Goal: Task Accomplishment & Management: Complete application form

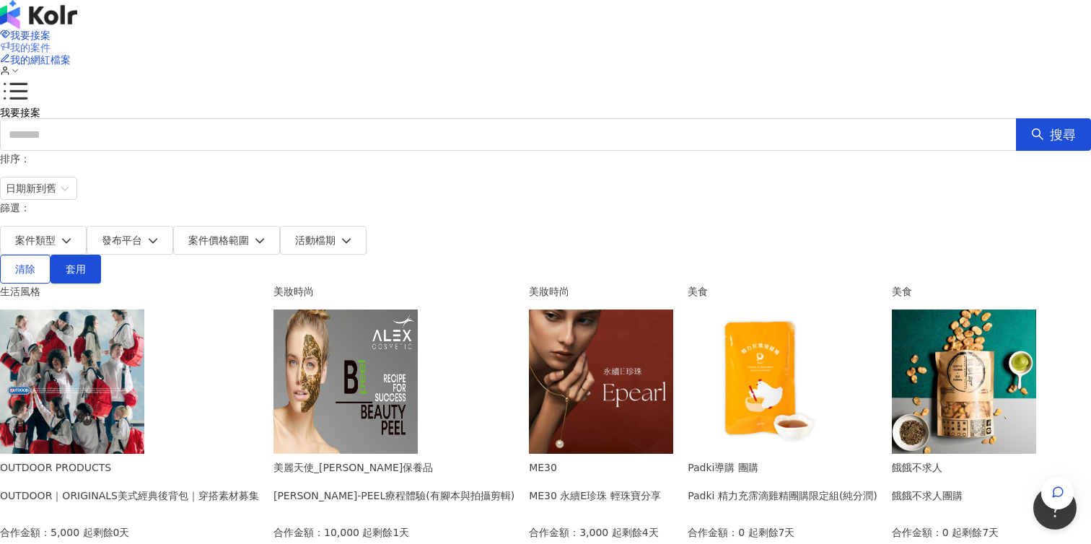
click at [51, 42] on span "我的案件" at bounding box center [30, 48] width 40 height 12
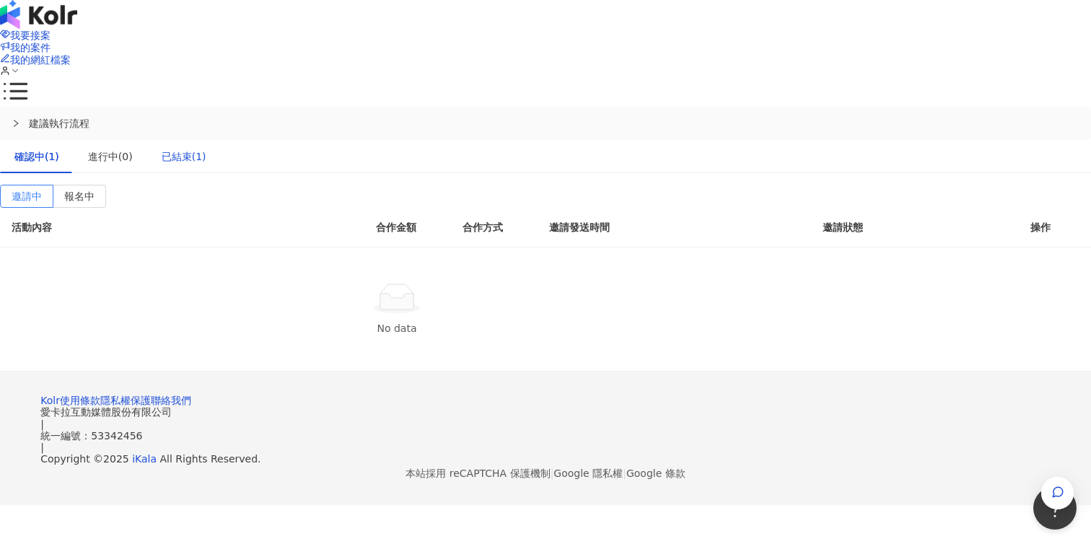
click at [206, 149] on div "已結束(1)" at bounding box center [184, 157] width 45 height 16
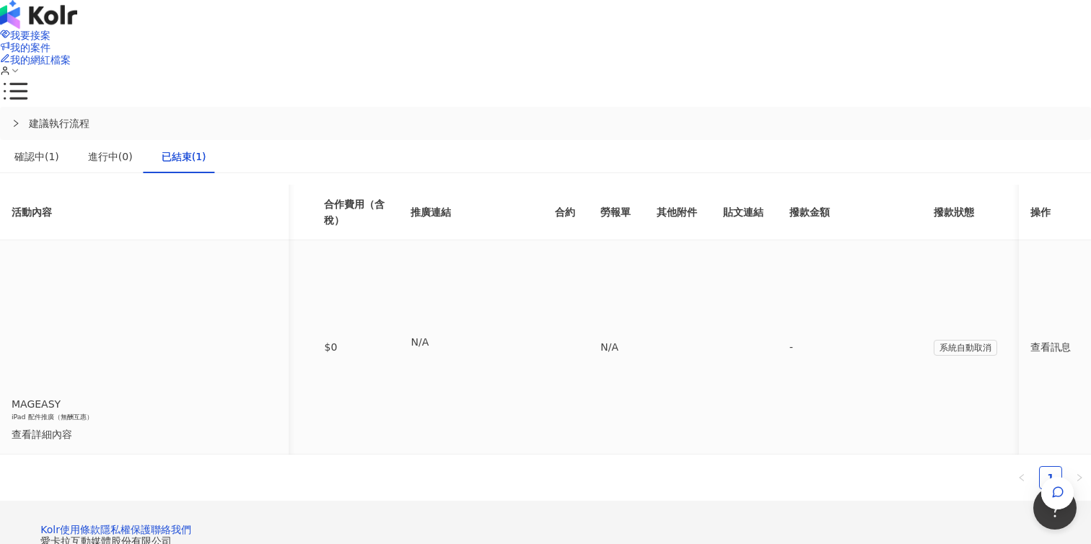
scroll to position [0, 13]
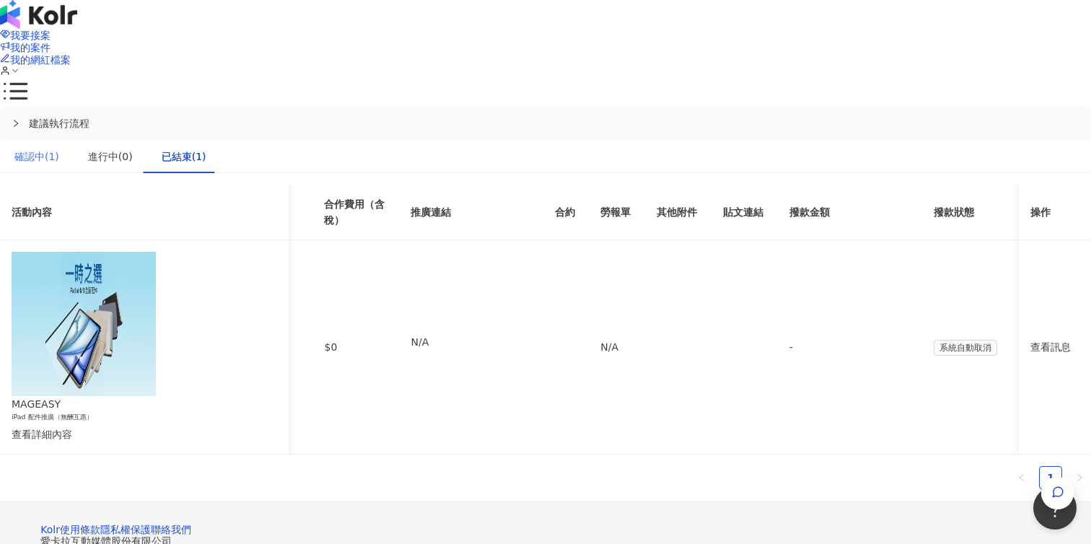
click at [74, 140] on div "確認中(1)" at bounding box center [37, 156] width 74 height 33
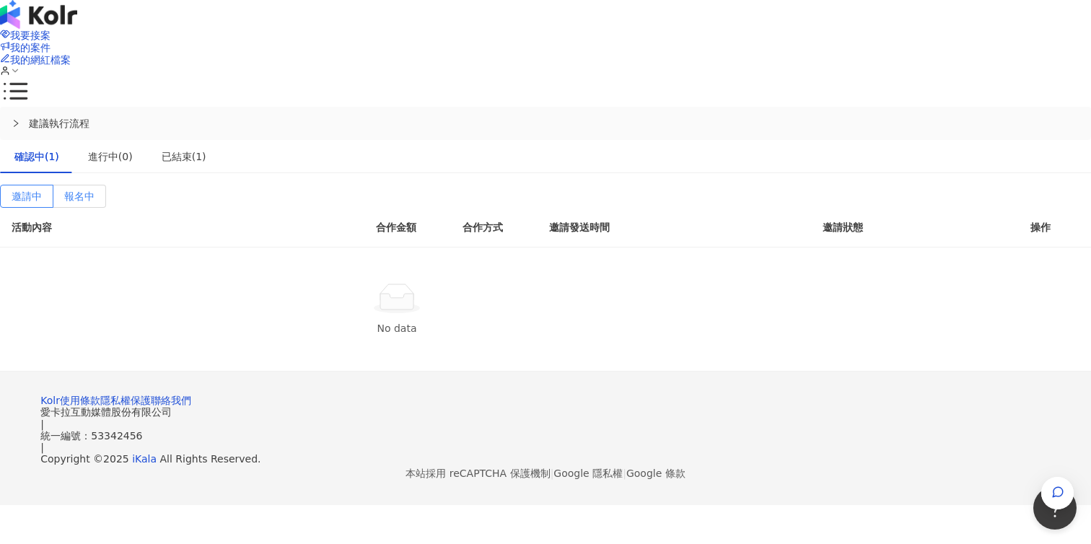
click at [106, 185] on label "報名中" at bounding box center [79, 196] width 53 height 23
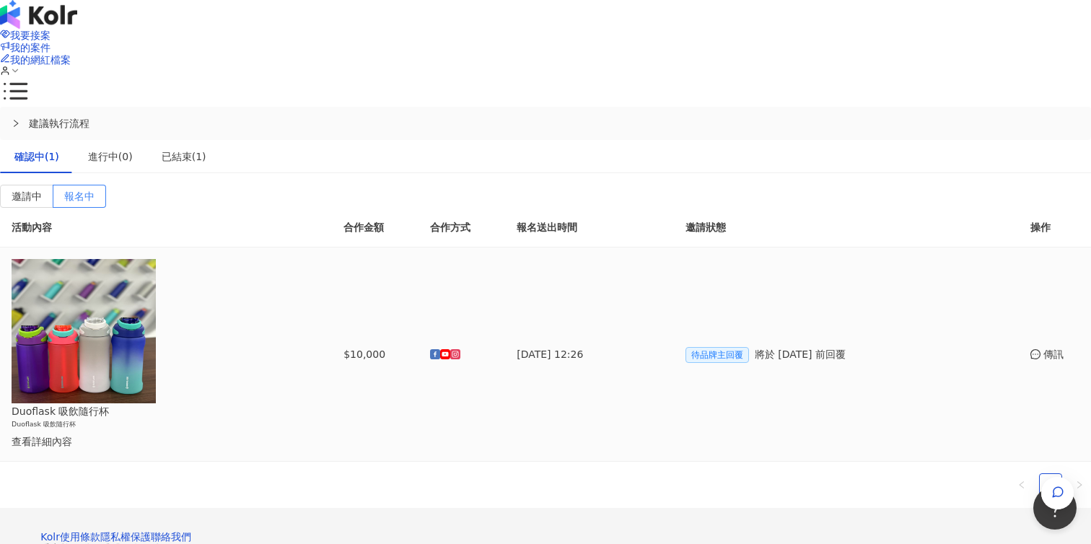
click at [418, 263] on td "$10,000" at bounding box center [375, 354] width 87 height 214
click at [664, 260] on td "[DATE] 12:26" at bounding box center [589, 354] width 169 height 214
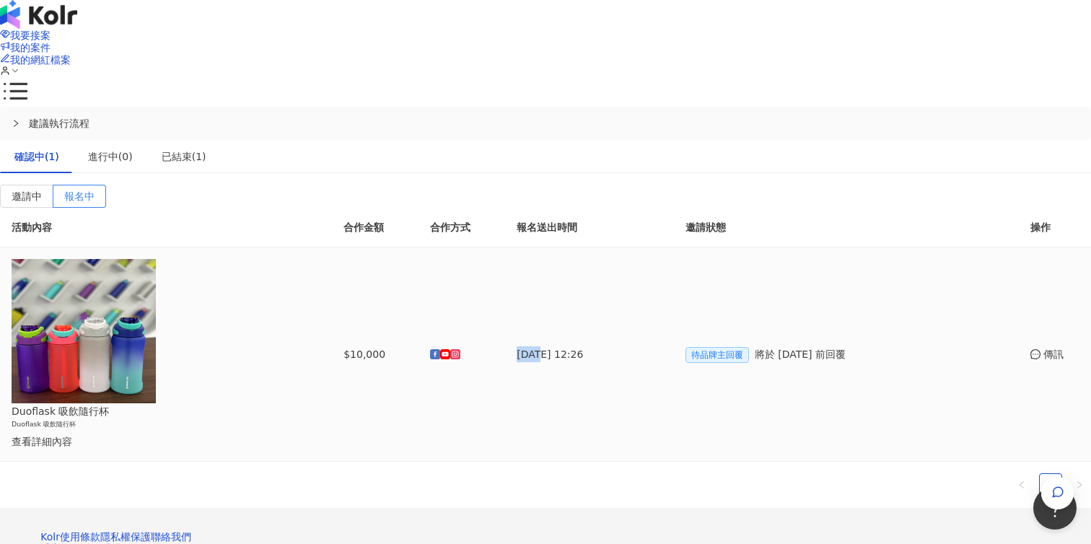
click at [664, 260] on td "[DATE] 12:26" at bounding box center [589, 354] width 169 height 214
click at [672, 262] on td "[DATE] 12:26" at bounding box center [589, 354] width 169 height 214
click at [277, 419] on h6 "Duoflask 吸飲隨行杯" at bounding box center [145, 424] width 266 height 11
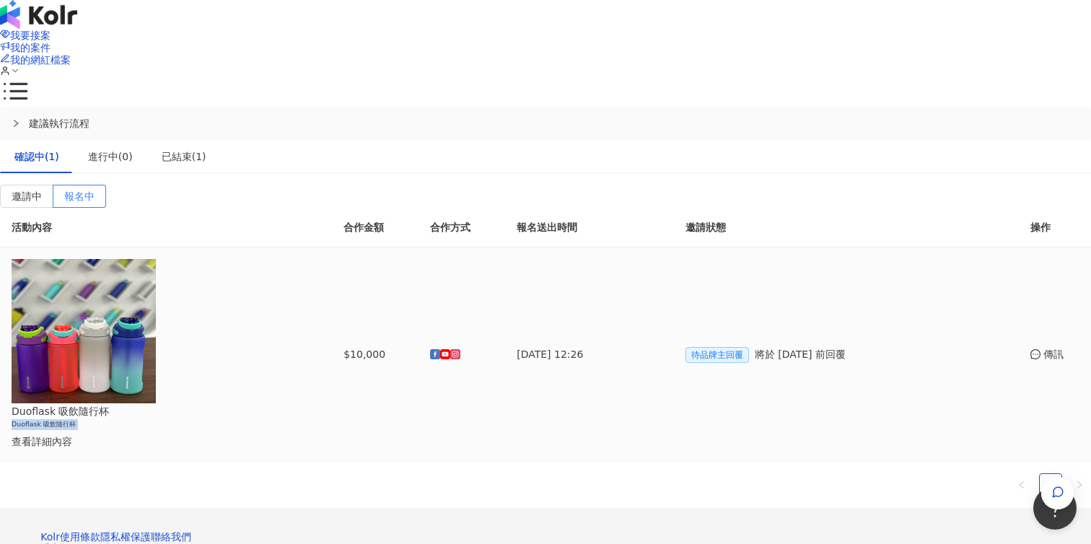
click at [277, 419] on h6 "Duoflask 吸飲隨行杯" at bounding box center [145, 424] width 266 height 11
click at [51, 33] on span "我要接案" at bounding box center [30, 36] width 40 height 12
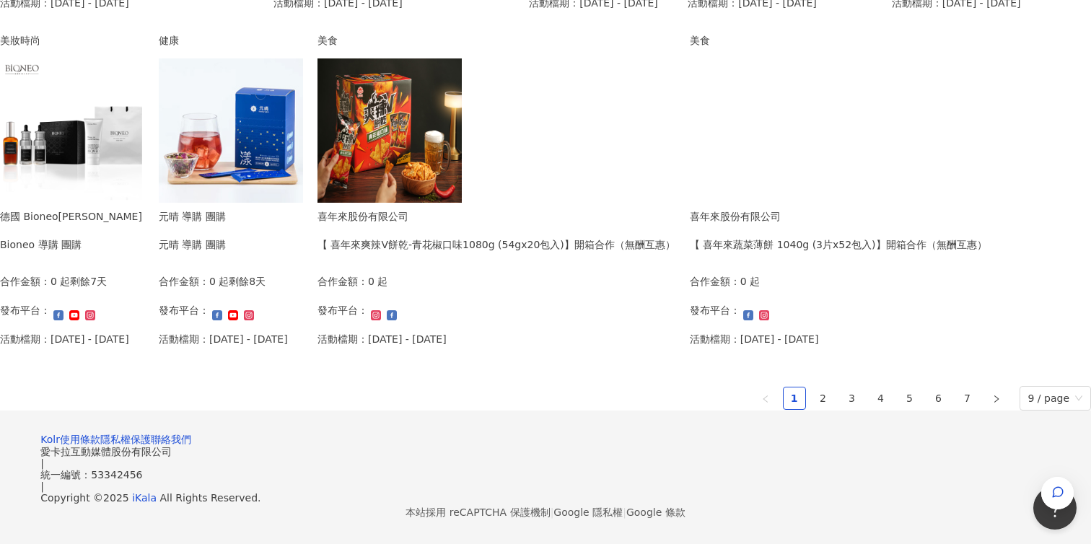
scroll to position [990, 0]
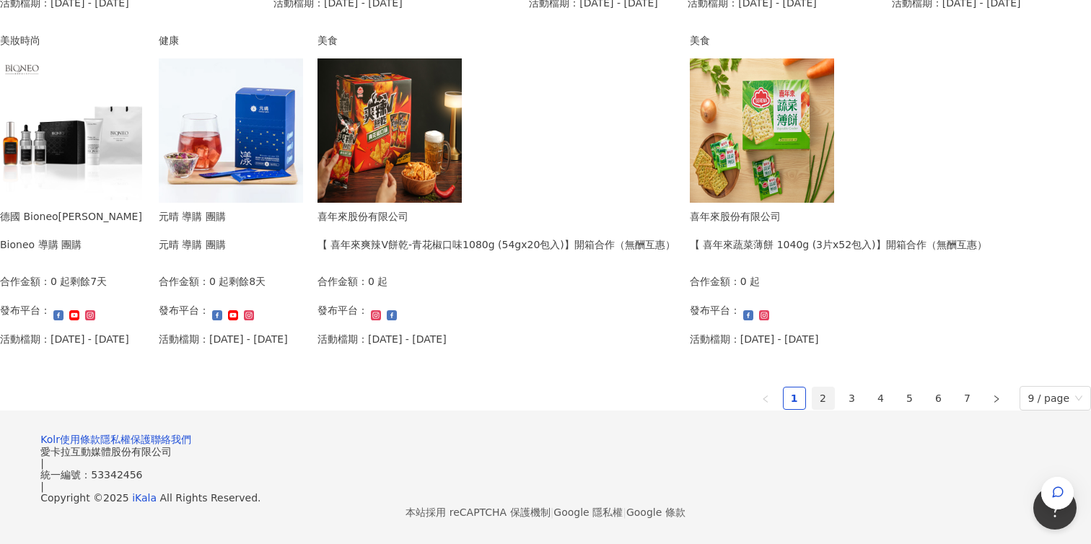
click at [812, 387] on link "2" at bounding box center [823, 398] width 22 height 22
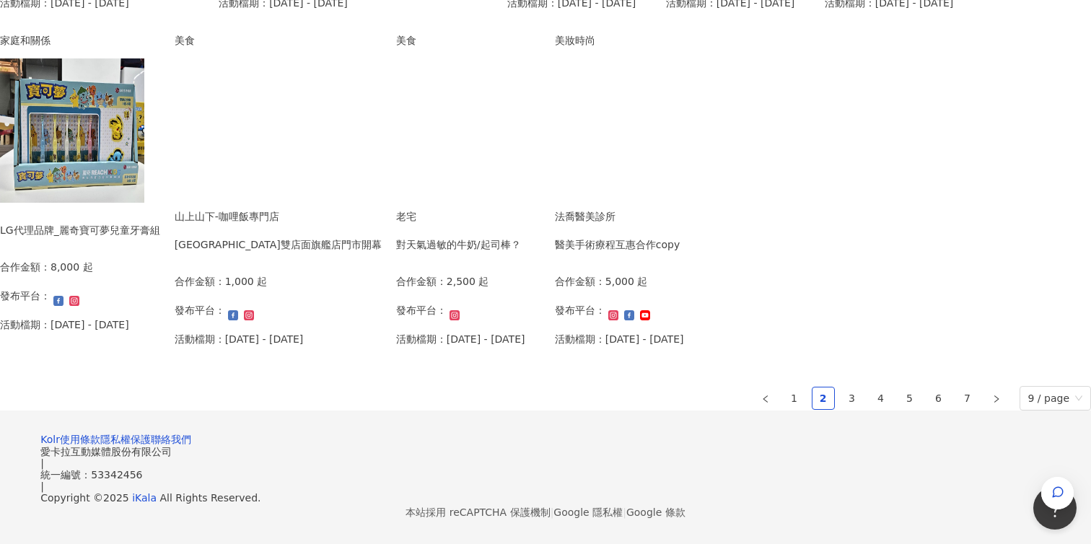
scroll to position [927, 0]
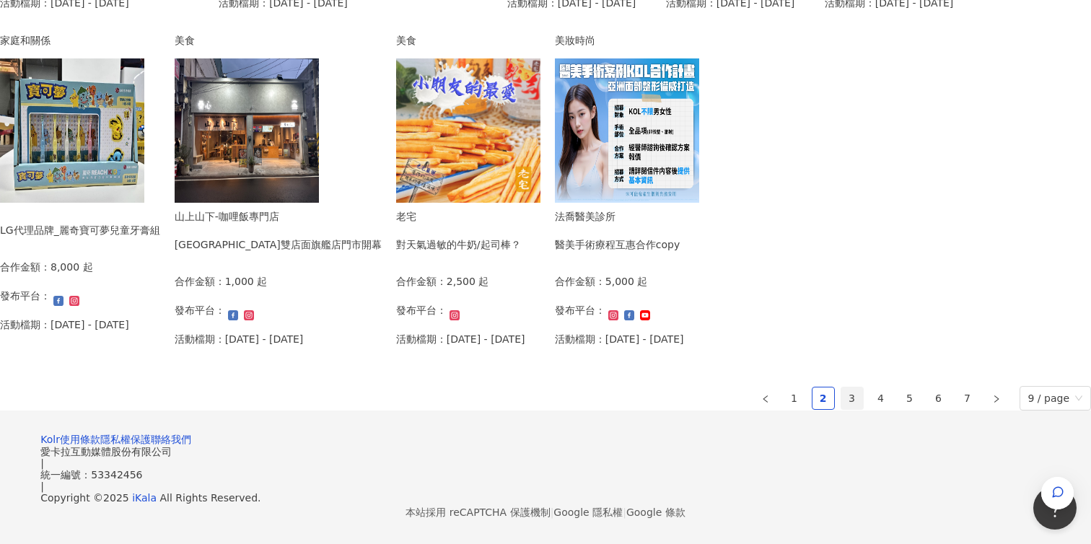
click at [841, 392] on link "3" at bounding box center [852, 398] width 22 height 22
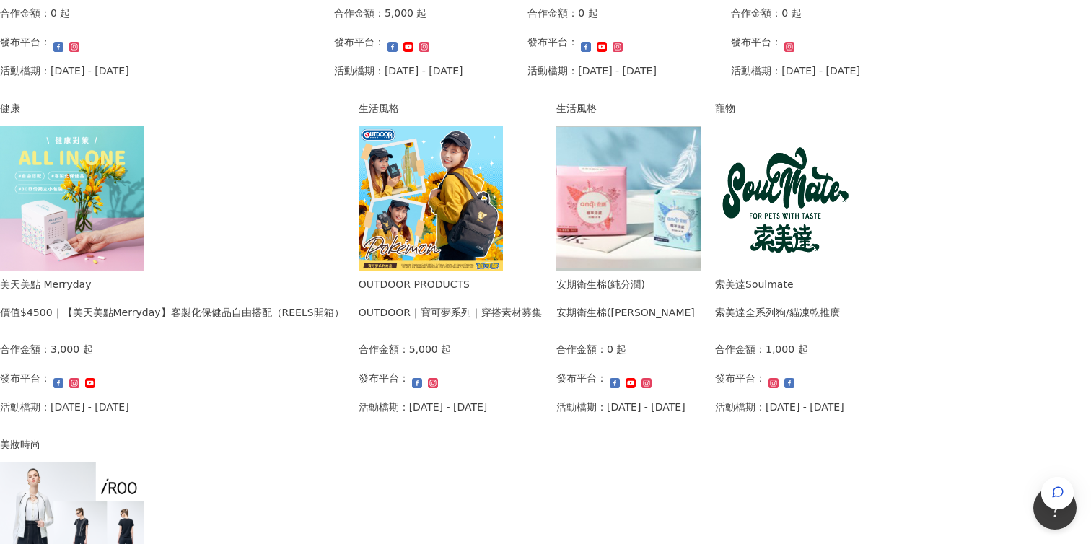
scroll to position [445, 0]
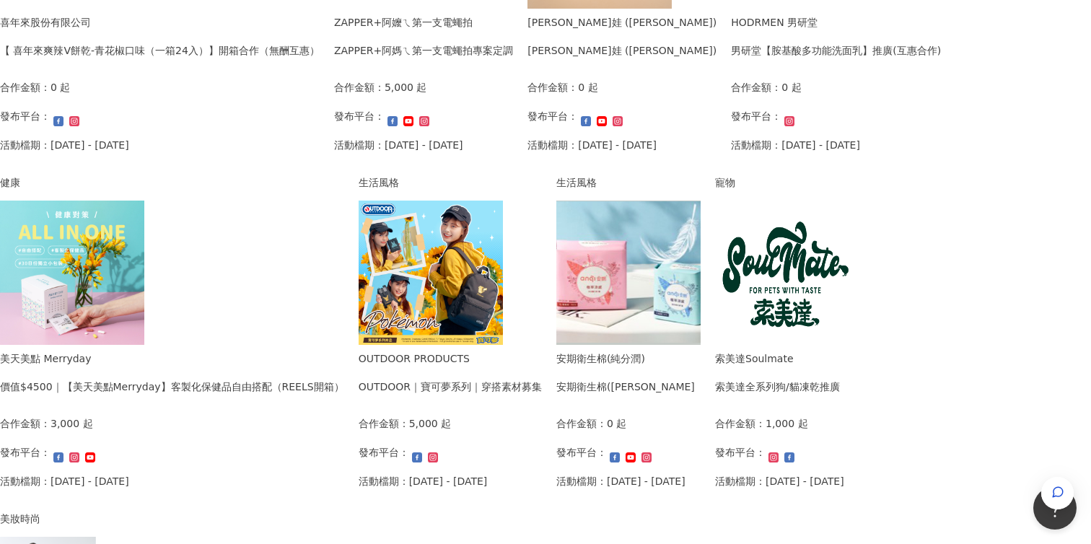
click at [503, 287] on img at bounding box center [431, 273] width 144 height 144
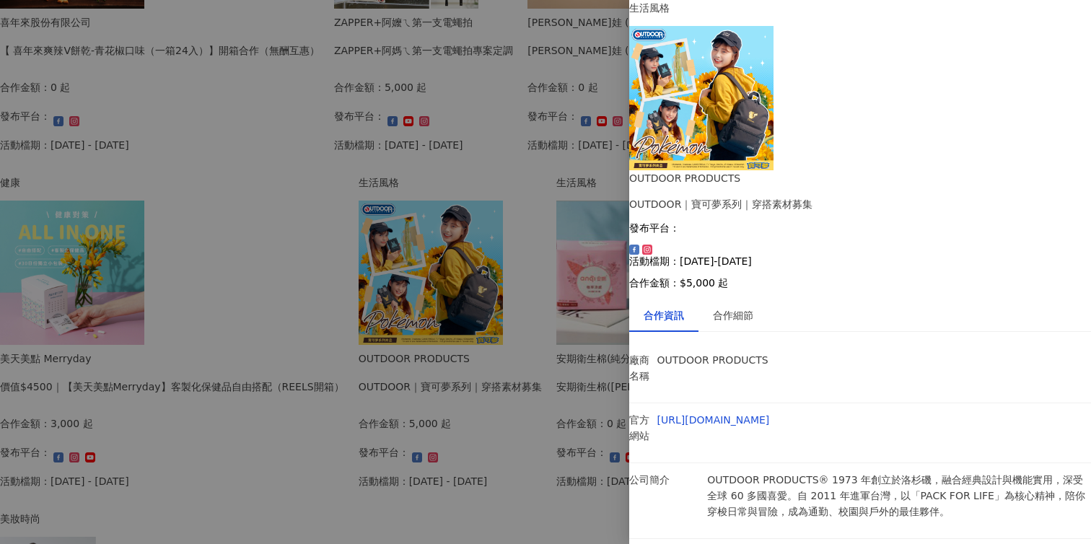
click at [600, 425] on div at bounding box center [545, 272] width 1091 height 544
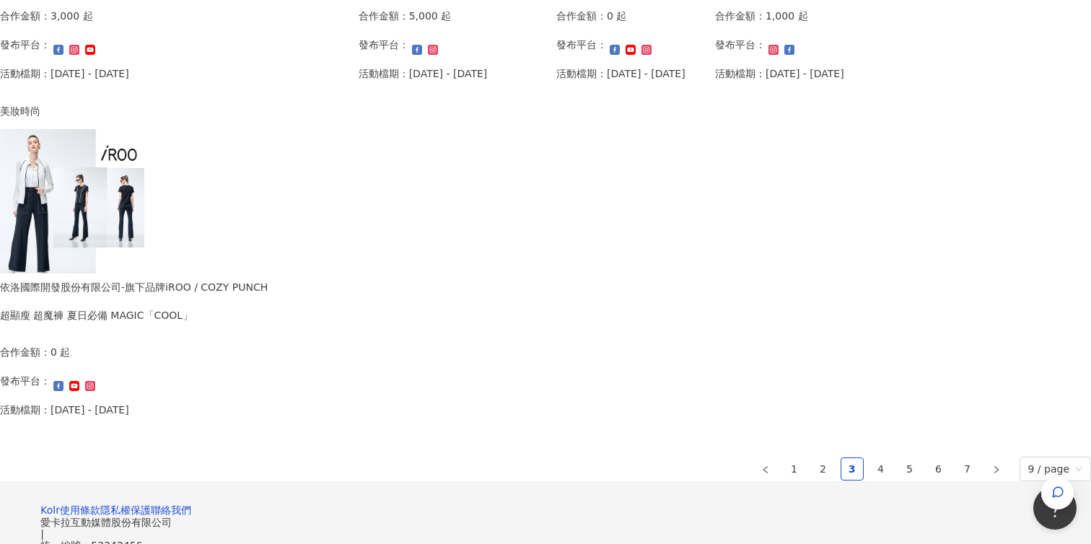
scroll to position [868, 0]
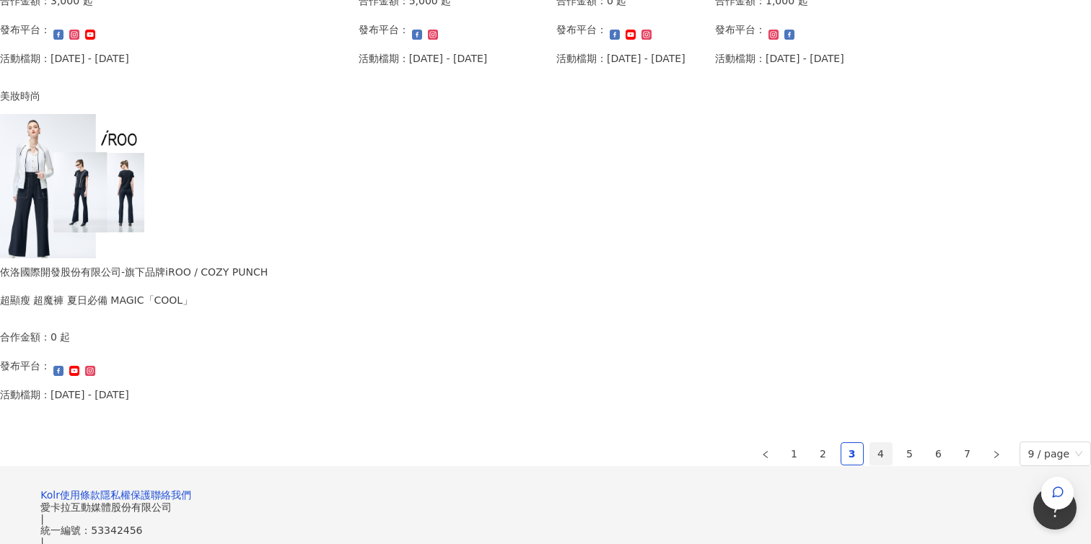
click at [870, 450] on link "4" at bounding box center [881, 454] width 22 height 22
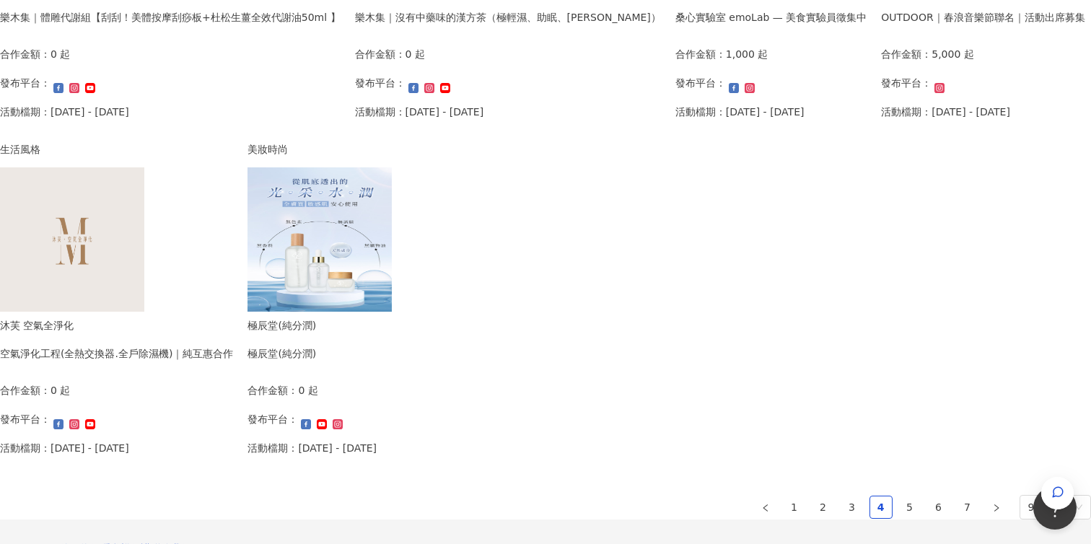
scroll to position [862, 0]
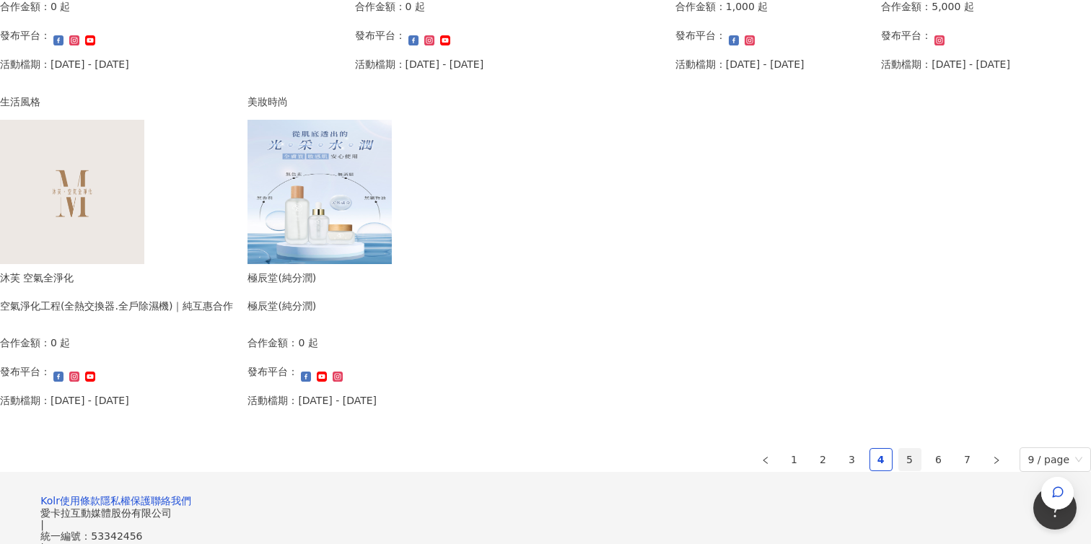
click at [899, 459] on link "5" at bounding box center [910, 460] width 22 height 22
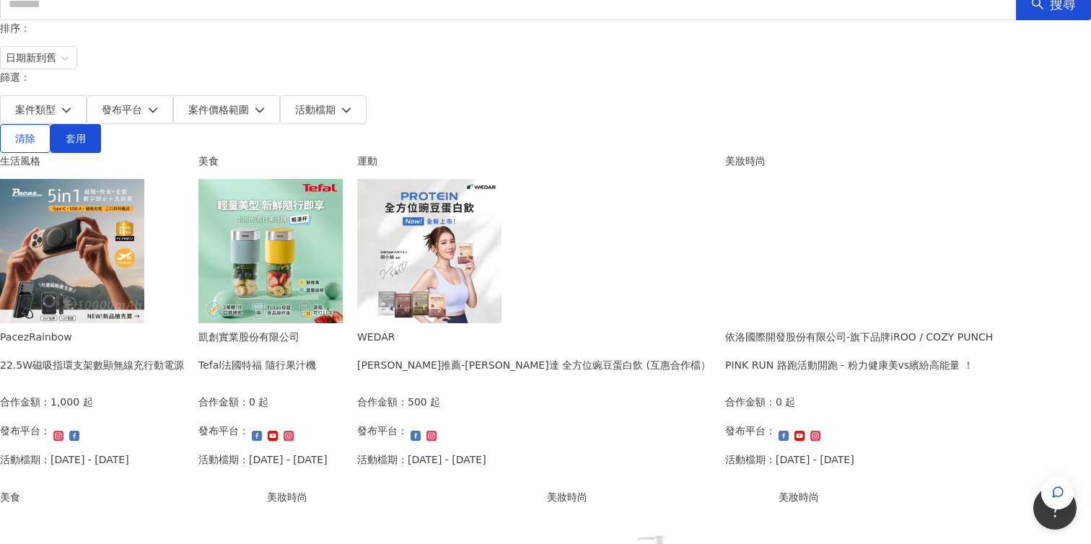
scroll to position [154, 0]
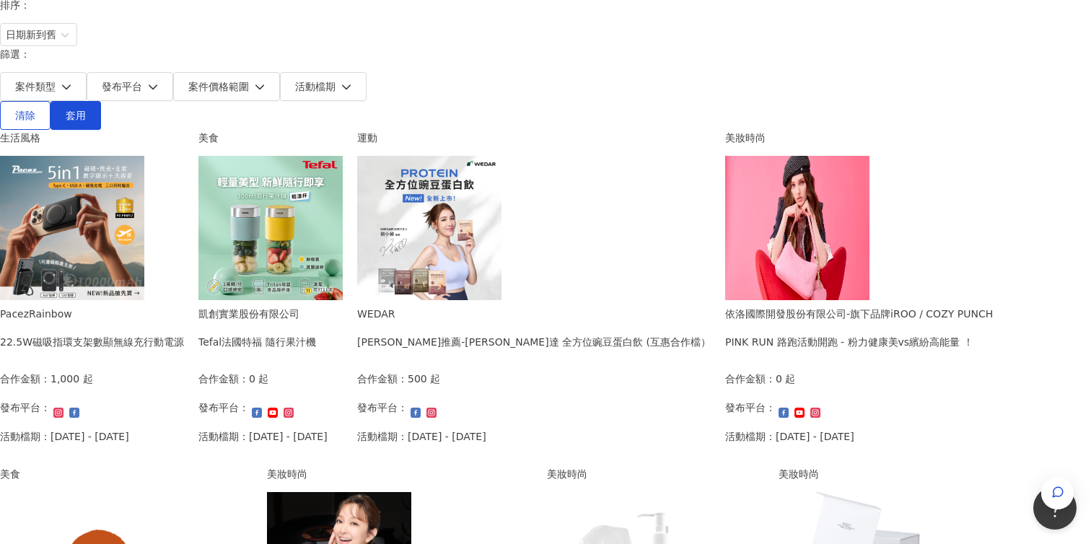
click at [184, 334] on div "22.5W磁吸指環支架數顯無線充行動電源" at bounding box center [92, 342] width 184 height 16
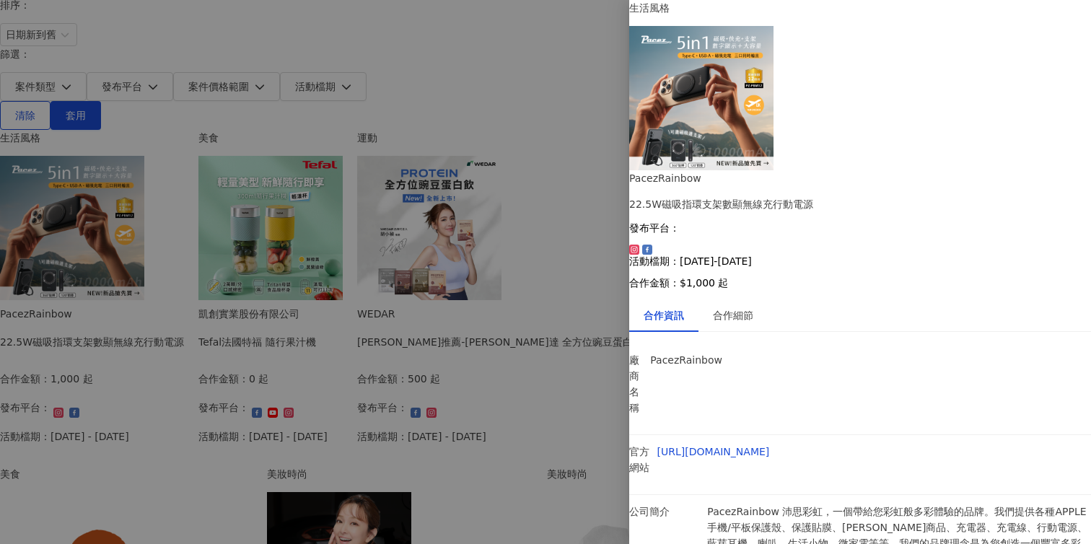
scroll to position [21, 0]
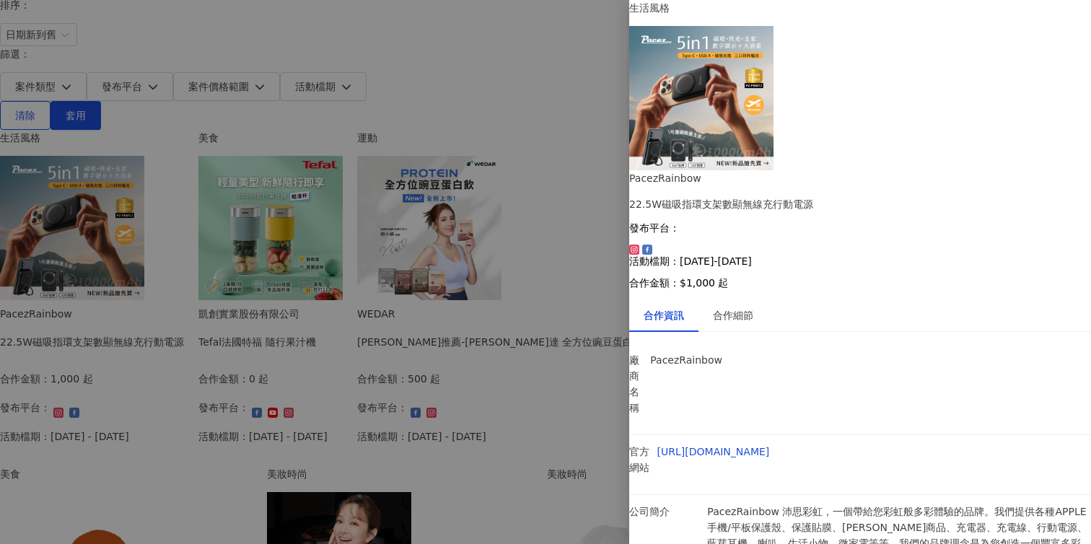
click at [521, 384] on div at bounding box center [545, 272] width 1091 height 544
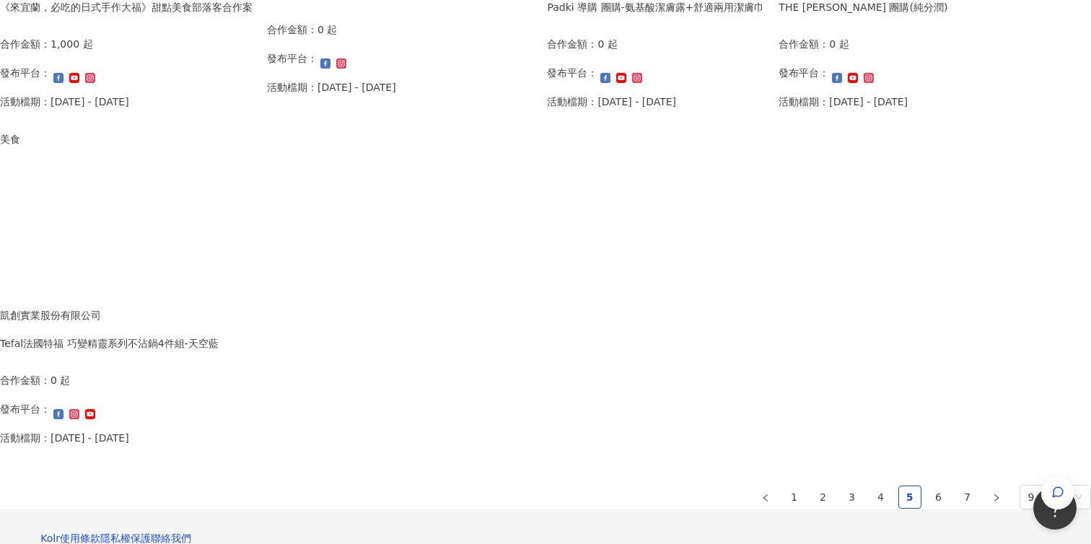
scroll to position [905, 0]
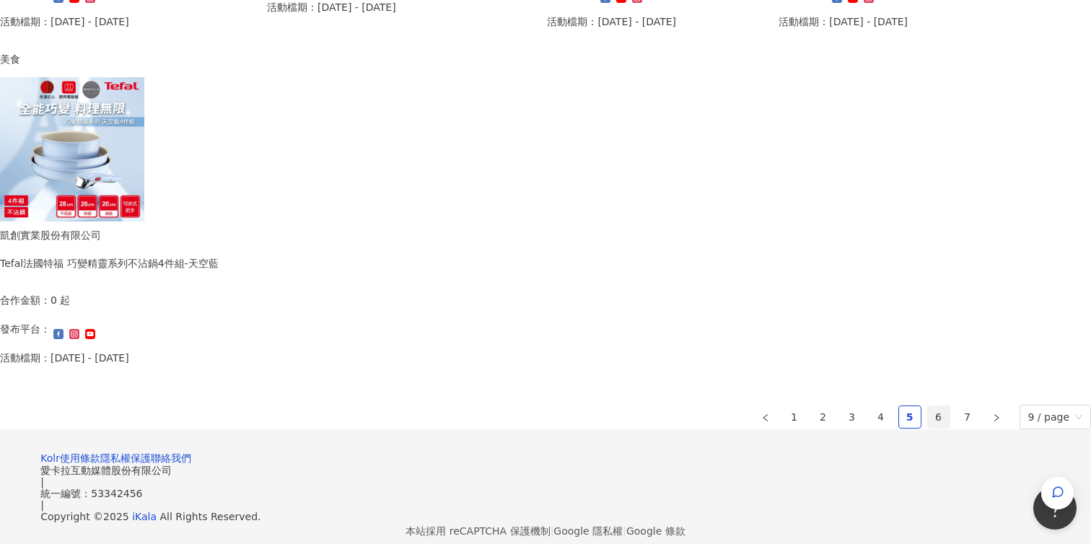
click at [928, 416] on link "6" at bounding box center [939, 417] width 22 height 22
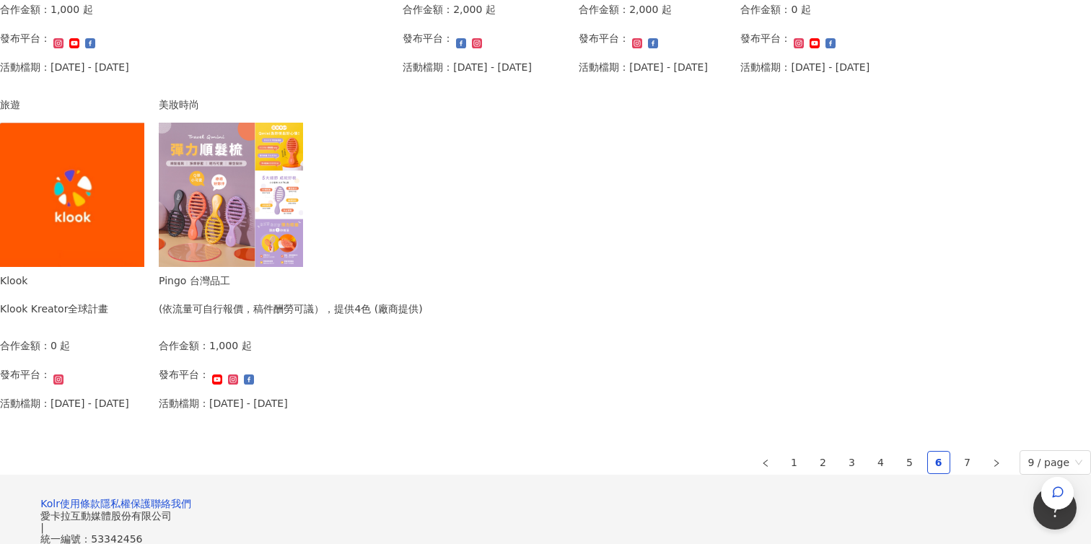
scroll to position [804, 0]
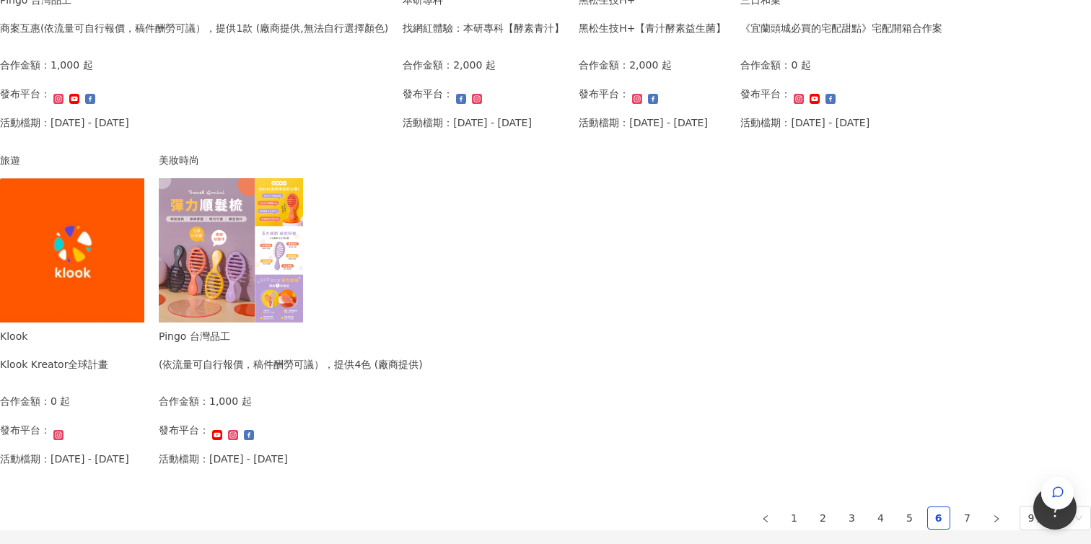
click at [144, 300] on img at bounding box center [72, 250] width 144 height 144
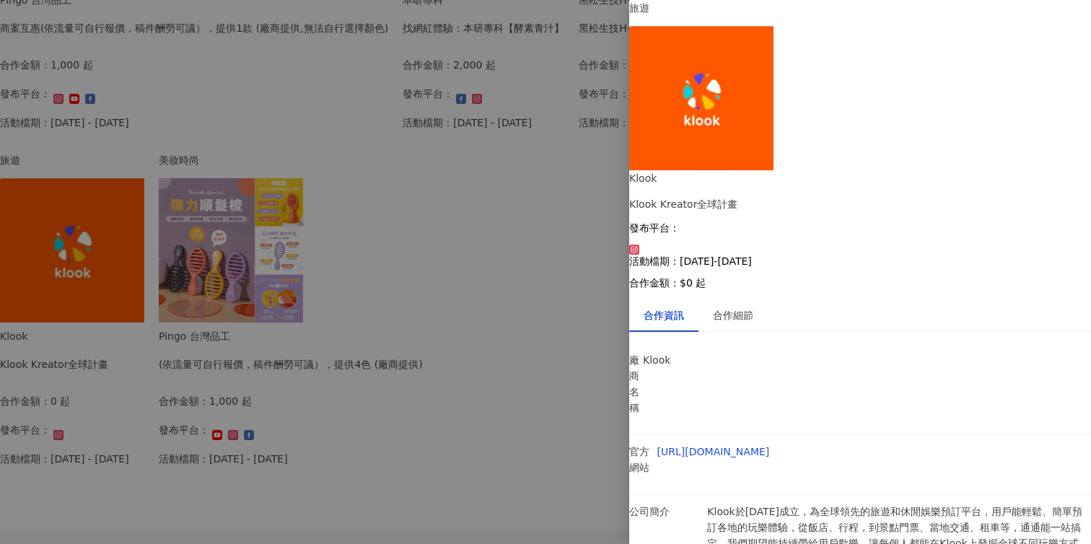
scroll to position [7, 0]
click at [822, 504] on p "Klook於[DATE]成立，為全球領先的旅遊和休閒娛樂預訂平台，用戶能輕鬆、簡單預訂各地的玩樂體驗，從飯店、行程，到景點門票、當地交通、租車等，通通能一站搞…" at bounding box center [899, 535] width 384 height 63
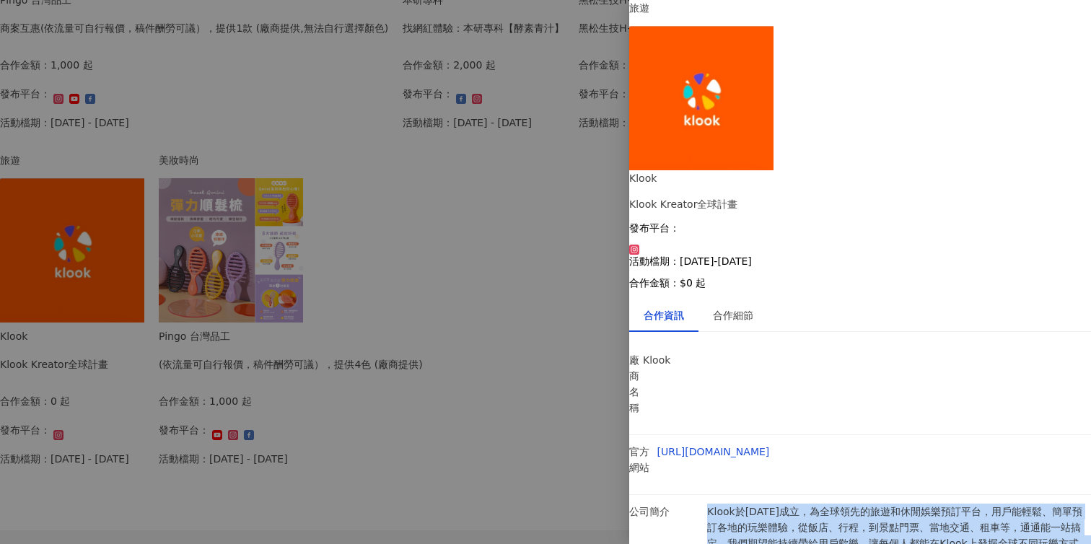
click at [822, 504] on p "Klook於[DATE]成立，為全球領先的旅遊和休閒娛樂預訂平台，用戶能輕鬆、簡單預訂各地的玩樂體驗，從飯店、行程，到景點門票、當地交通、租車等，通通能一站搞…" at bounding box center [899, 535] width 384 height 63
click at [828, 504] on p "Klook於[DATE]成立，為全球領先的旅遊和休閒娛樂預訂平台，用戶能輕鬆、簡單預訂各地的玩樂體驗，從飯店、行程，到景點門票、當地交通、租車等，通通能一站搞…" at bounding box center [899, 535] width 384 height 63
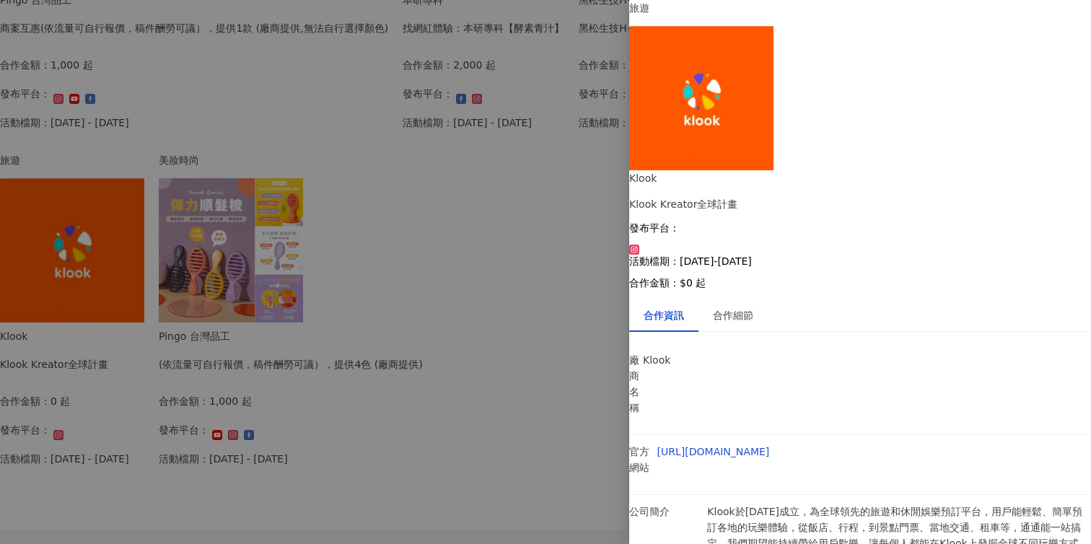
click at [462, 221] on div at bounding box center [545, 272] width 1091 height 544
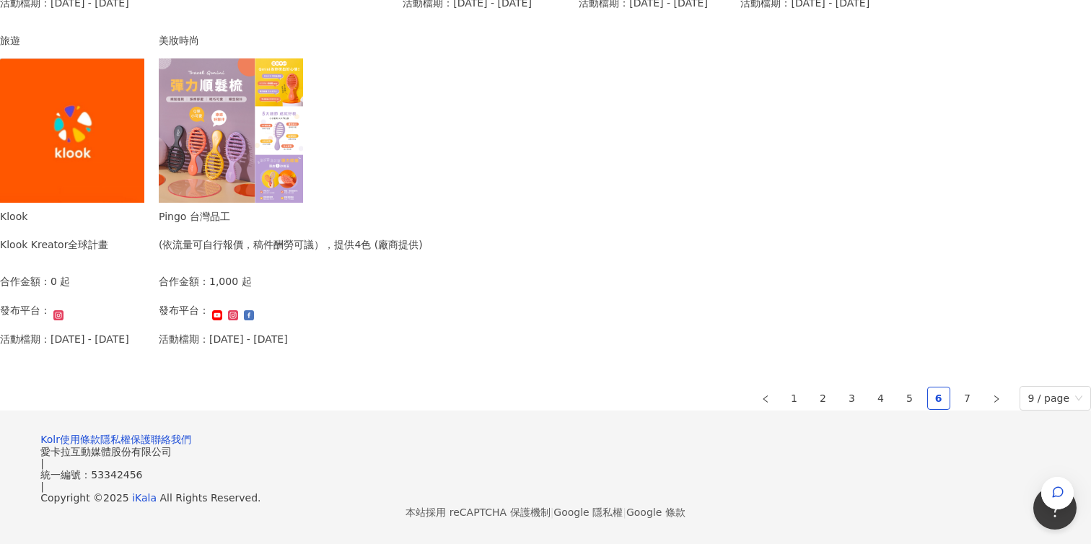
scroll to position [1006, 0]
click at [957, 387] on link "7" at bounding box center [968, 398] width 22 height 22
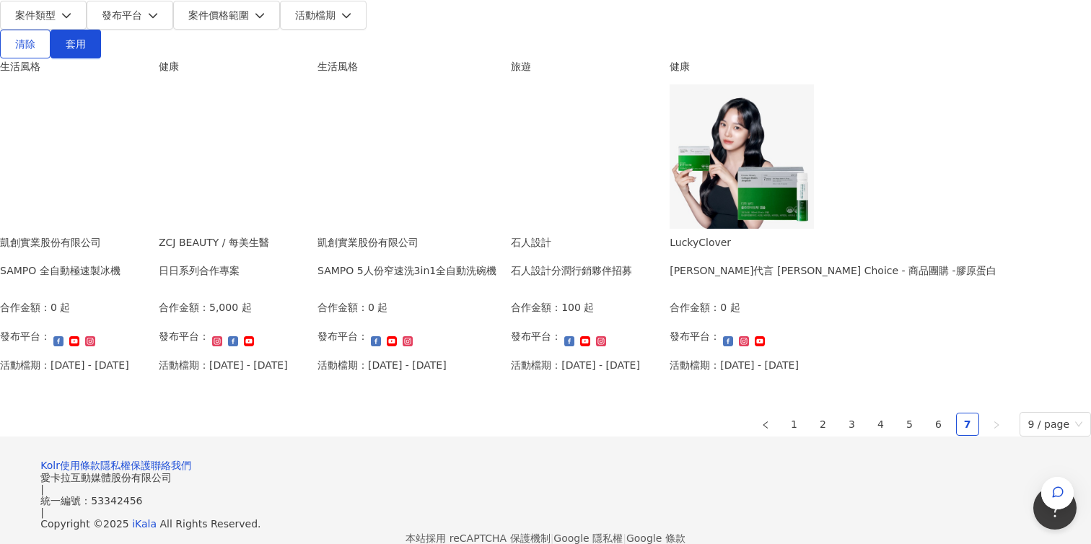
scroll to position [0, 0]
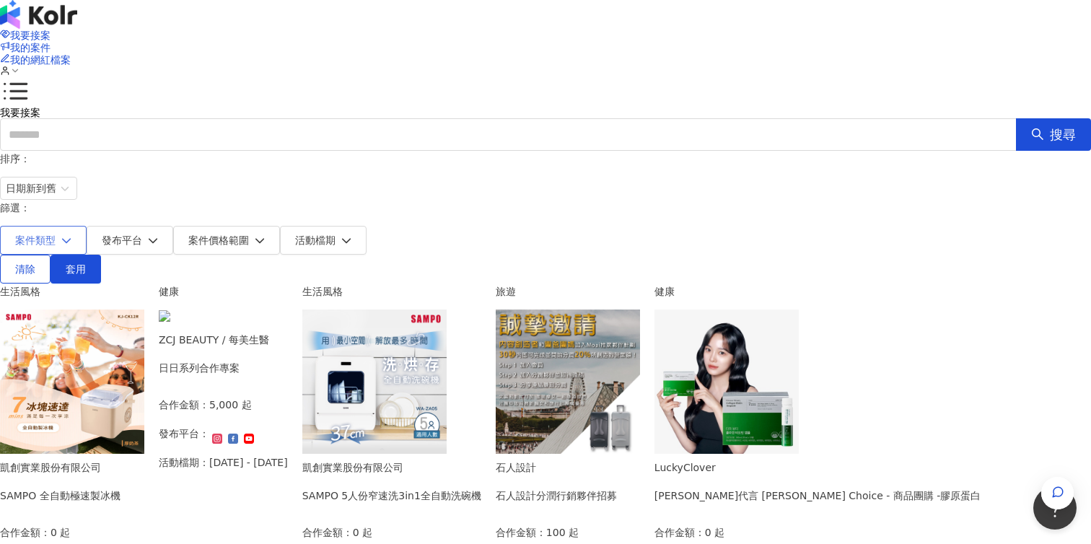
click at [56, 234] on span "案件類型" at bounding box center [35, 240] width 40 height 12
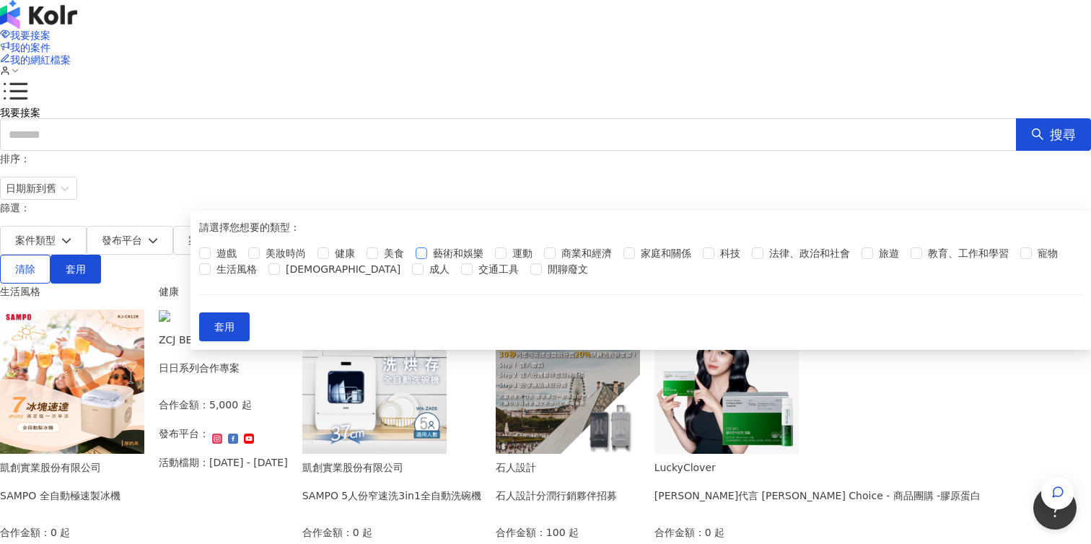
click at [489, 261] on label "藝術和娛樂" at bounding box center [453, 253] width 74 height 16
click at [263, 277] on span "生活風格" at bounding box center [237, 269] width 52 height 16
click at [922, 261] on span "教育、工作和學習" at bounding box center [968, 253] width 92 height 16
click at [234, 333] on span "套用" at bounding box center [224, 327] width 20 height 12
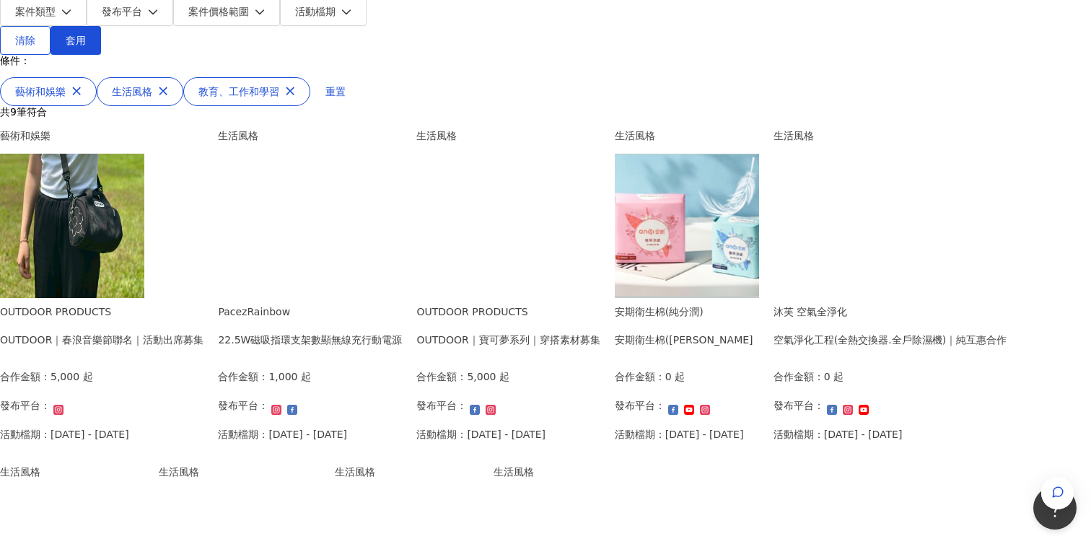
scroll to position [227, 0]
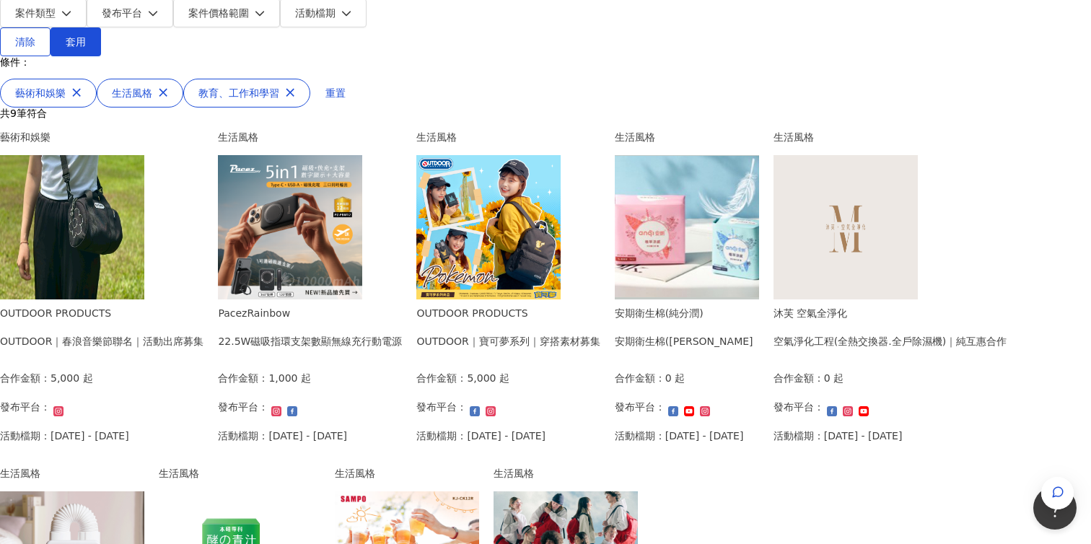
click at [203, 333] on div "OUTDOOR｜春浪音樂節聯名｜活動出席募集" at bounding box center [101, 341] width 203 height 16
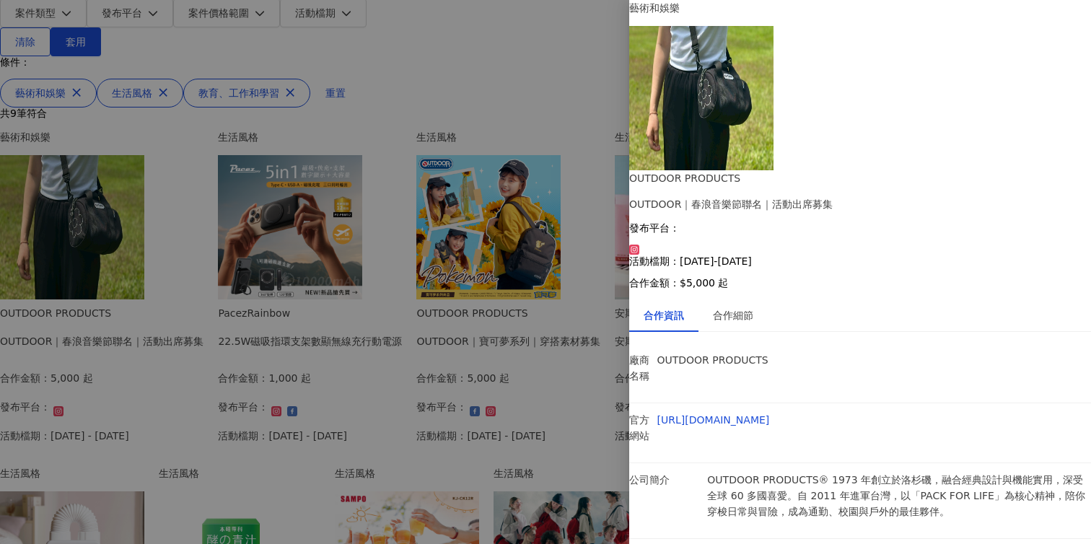
drag, startPoint x: 894, startPoint y: 56, endPoint x: 961, endPoint y: 56, distance: 67.1
click at [961, 196] on div "OUTDOOR｜春浪音樂節聯名｜活動出席募集" at bounding box center [860, 204] width 462 height 16
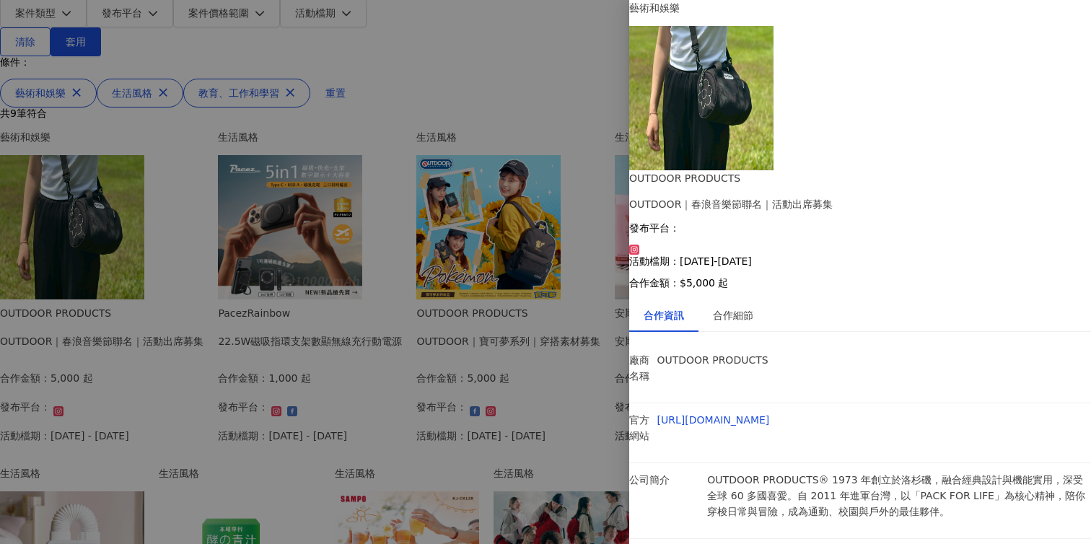
click at [527, 379] on div at bounding box center [545, 272] width 1091 height 544
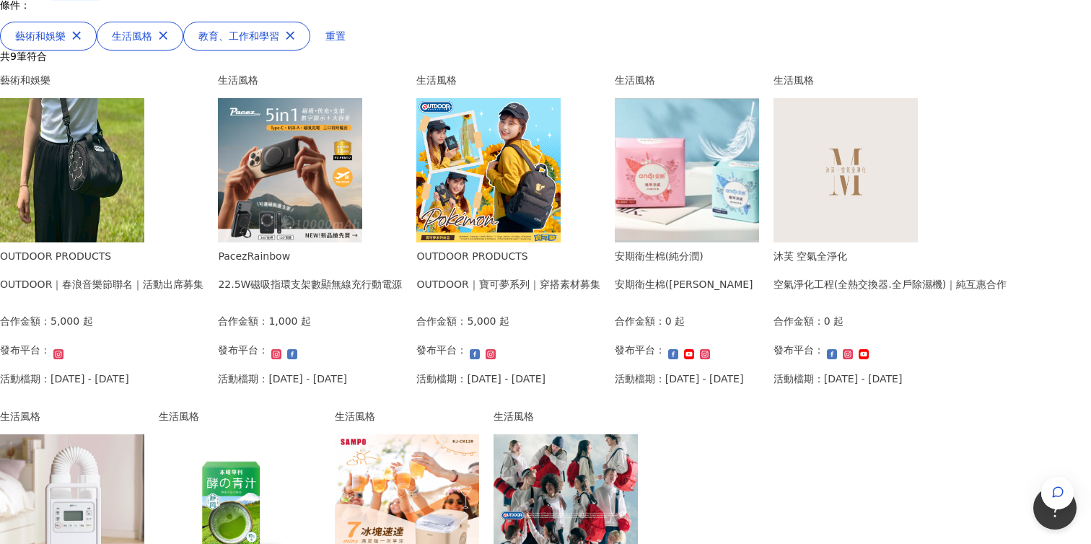
scroll to position [287, 0]
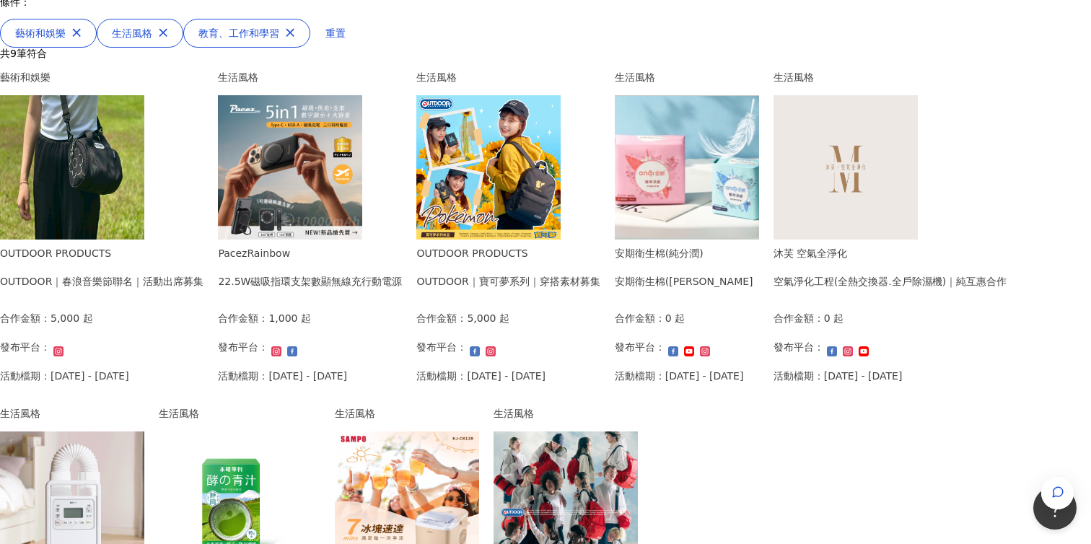
click at [402, 273] on div "22.5W磁吸指環支架數顯無線充行動電源" at bounding box center [310, 281] width 184 height 16
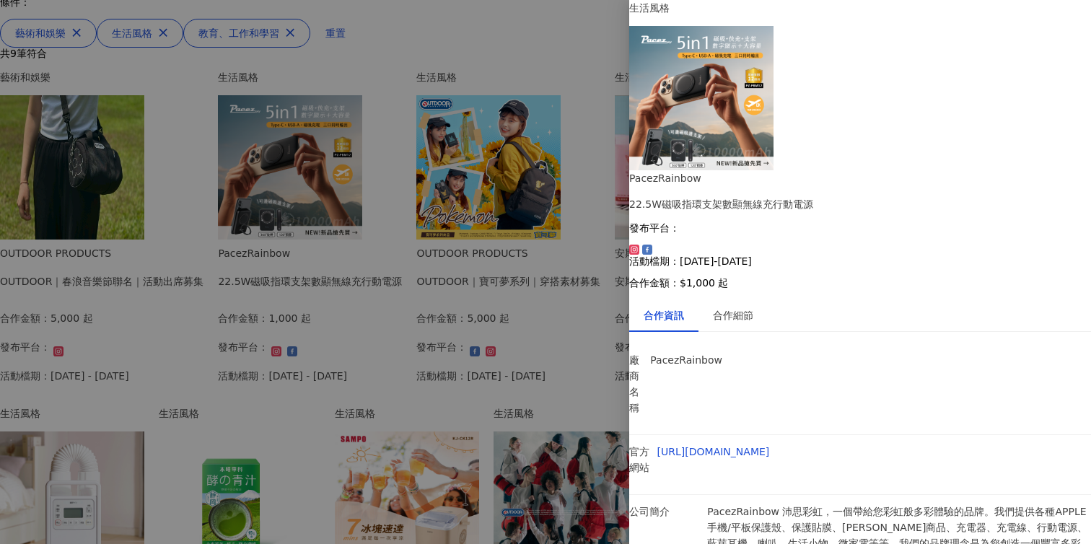
scroll to position [21, 0]
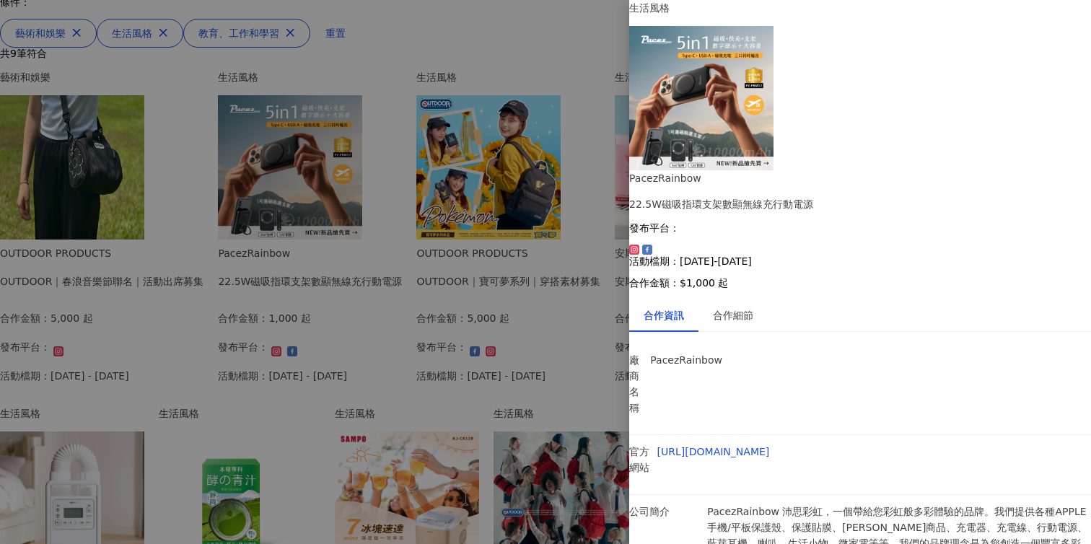
click at [556, 288] on div at bounding box center [545, 272] width 1091 height 544
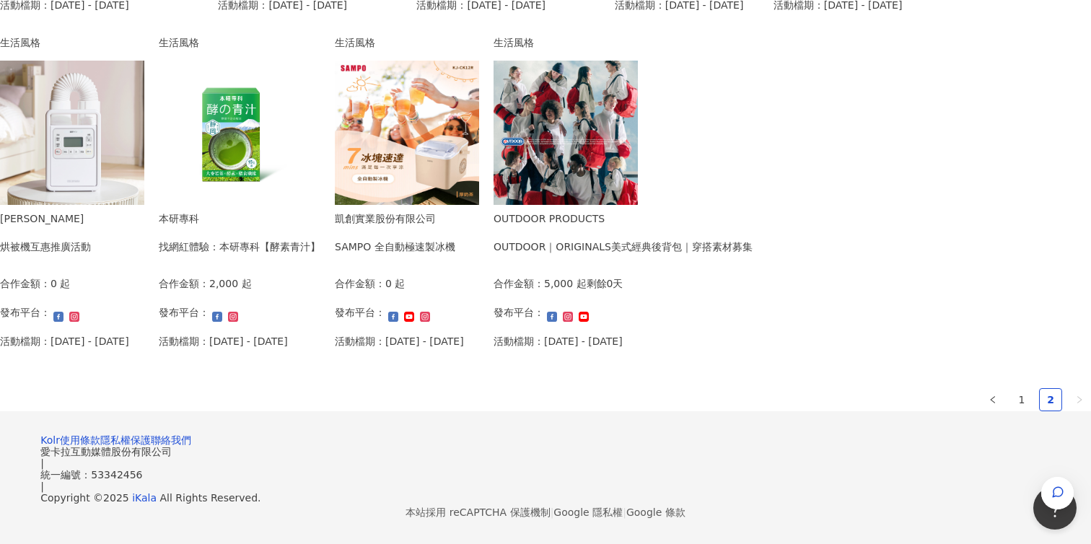
scroll to position [993, 0]
click at [1011, 410] on link "1" at bounding box center [1022, 400] width 22 height 22
click at [1011, 411] on link "1" at bounding box center [1022, 400] width 22 height 22
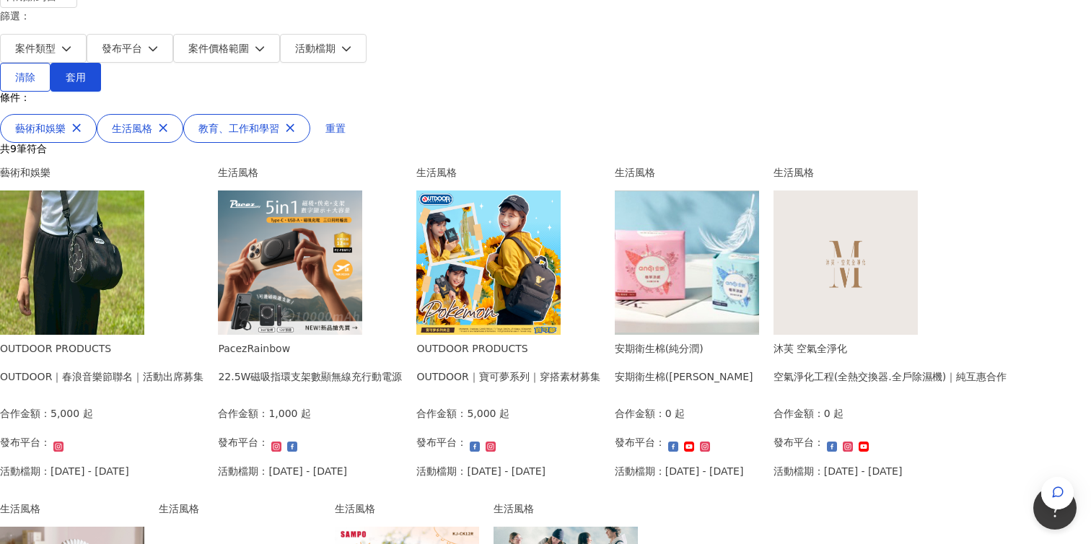
scroll to position [136, 0]
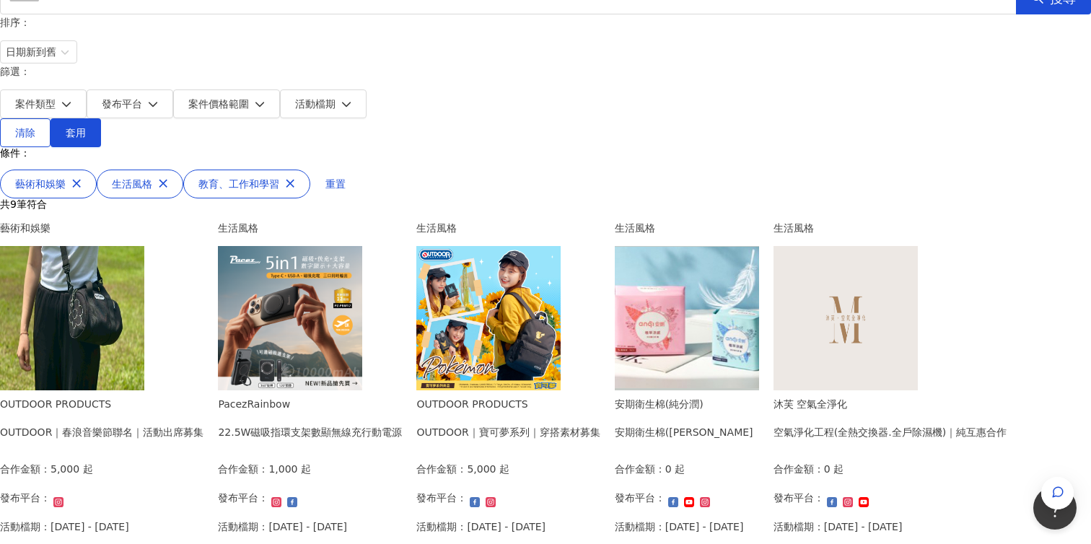
click at [203, 432] on div "OUTDOOR PRODUCTS OUTDOOR｜春浪音樂節聯名｜活動出席募集 合作金額： 5,000 起 發布平台： 活動檔期：[DATE] - [DATE]" at bounding box center [101, 470] width 203 height 149
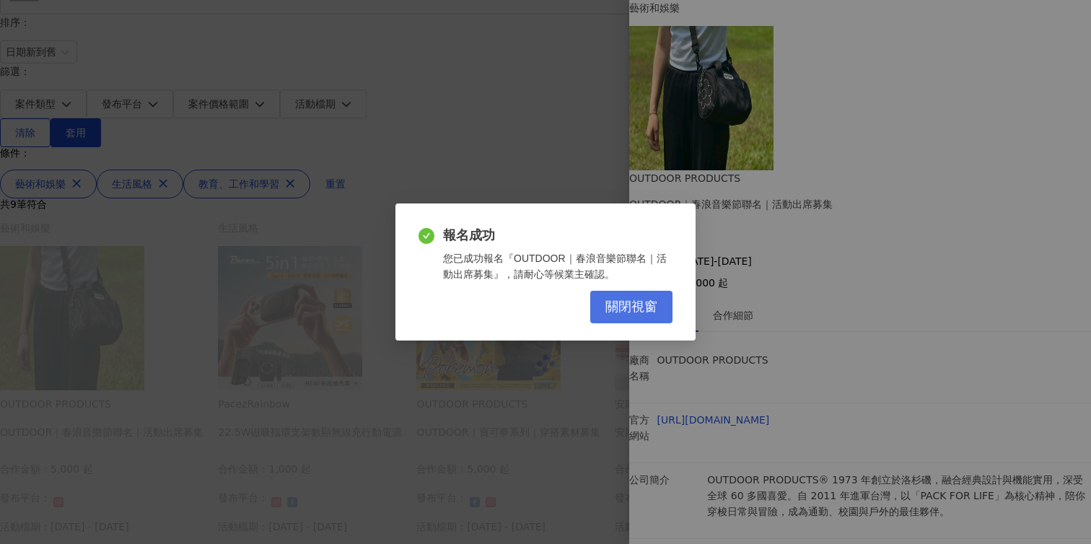
click at [661, 310] on button "關閉視窗" at bounding box center [631, 307] width 82 height 32
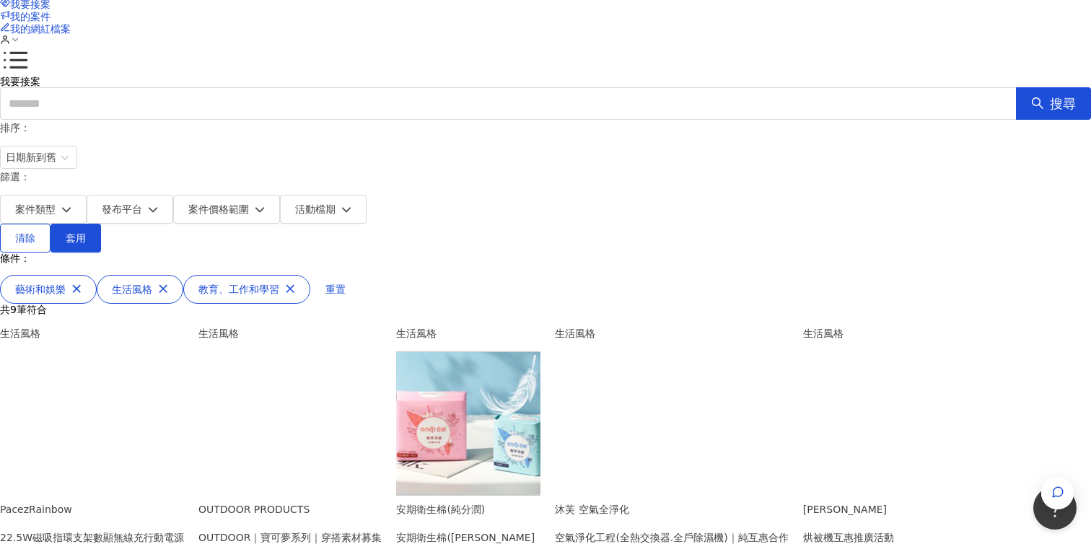
scroll to position [0, 0]
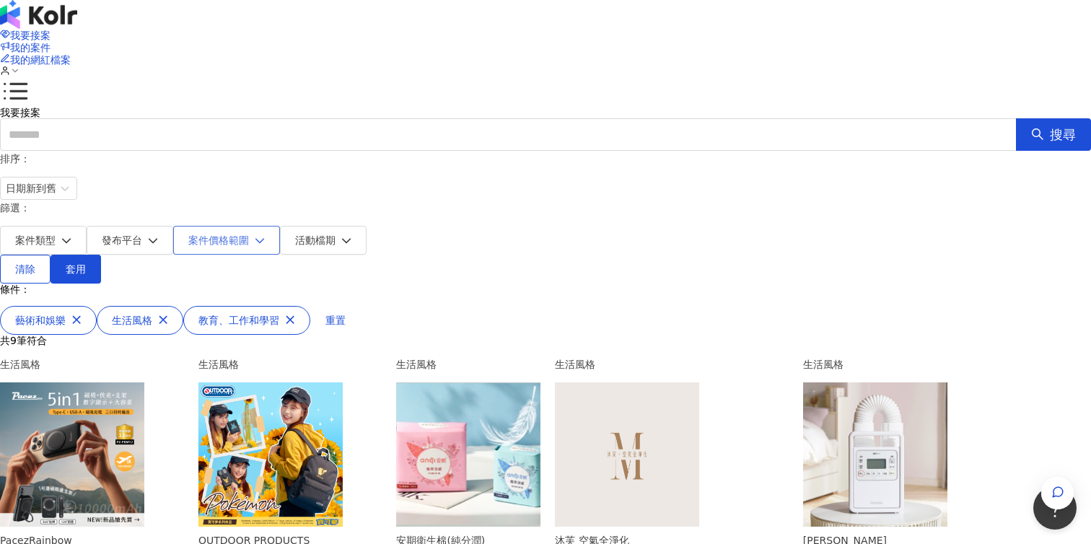
click at [249, 234] on span "案件價格範圍" at bounding box center [218, 240] width 61 height 12
click at [367, 226] on button "活動檔期" at bounding box center [323, 240] width 87 height 29
click at [306, 335] on p "共 9 筆符合" at bounding box center [545, 341] width 1091 height 12
click at [346, 315] on span "重置" at bounding box center [335, 321] width 20 height 12
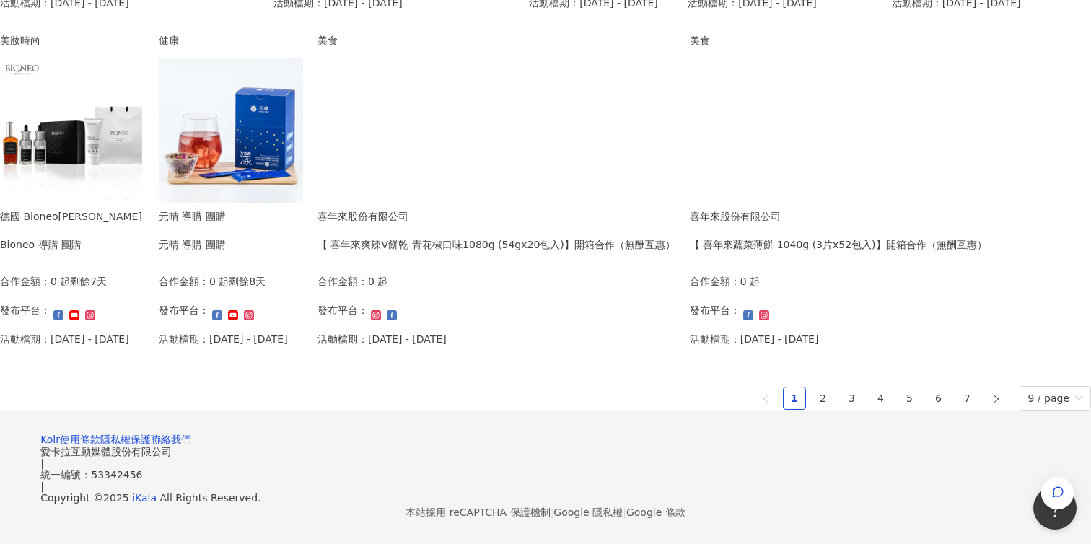
scroll to position [846, 0]
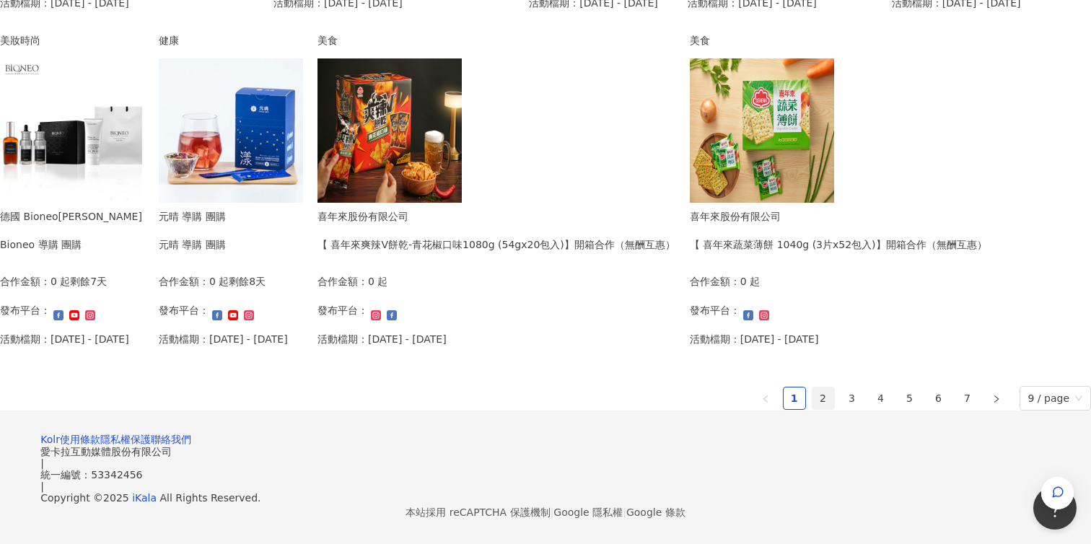
click at [812, 409] on link "2" at bounding box center [823, 398] width 22 height 22
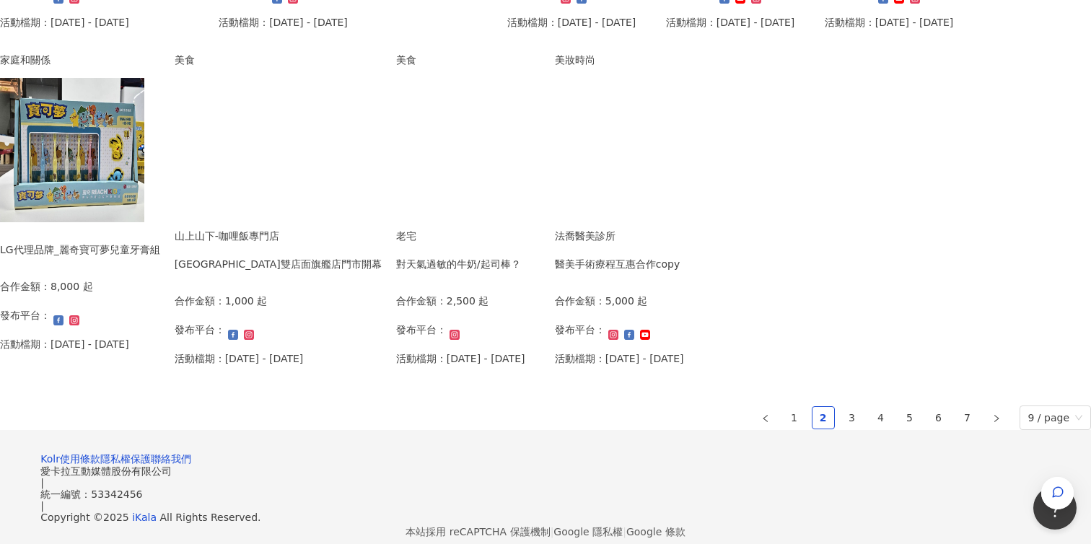
scroll to position [505, 0]
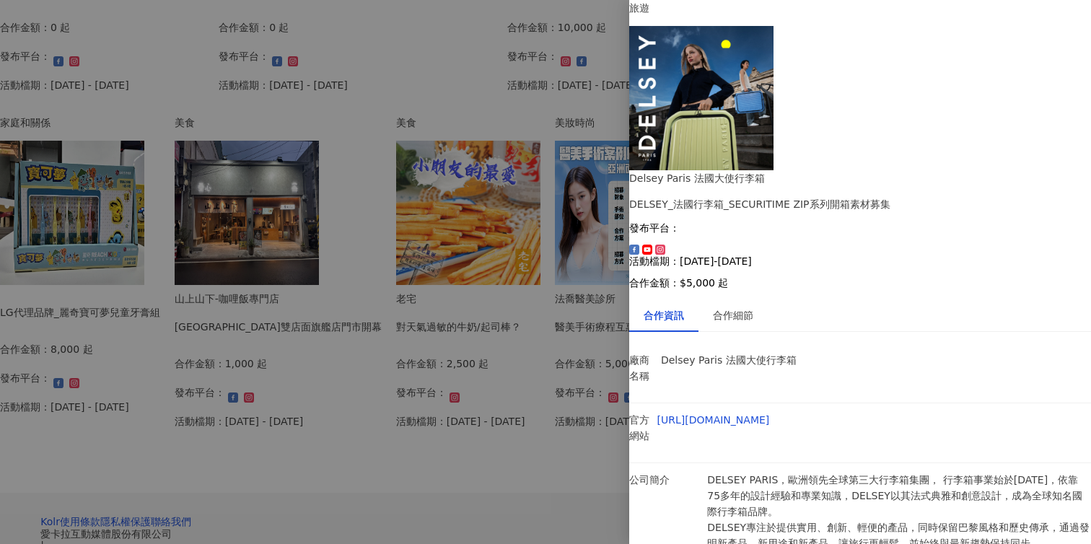
scroll to position [1, 0]
click at [571, 333] on div at bounding box center [545, 272] width 1091 height 544
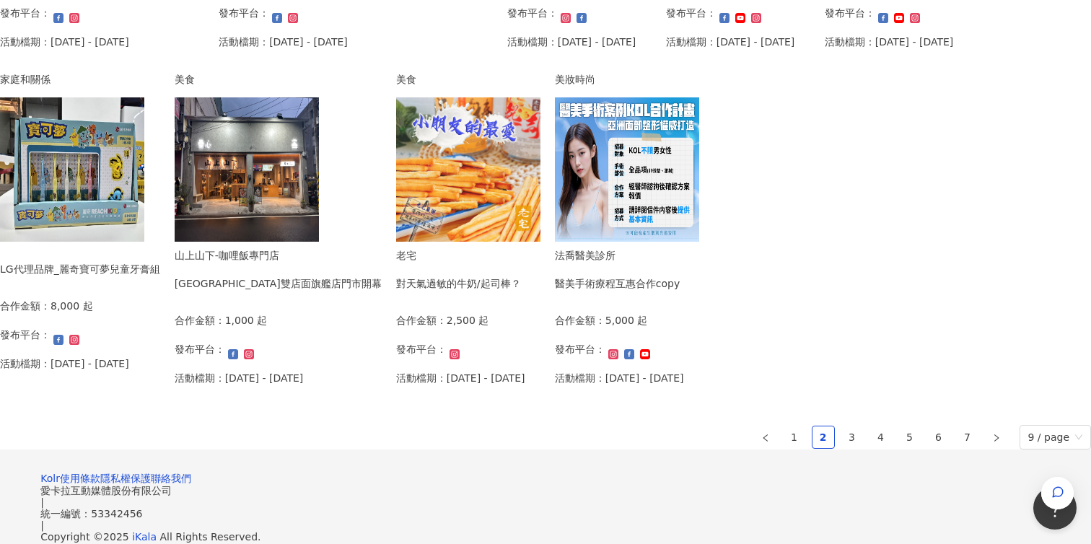
scroll to position [553, 0]
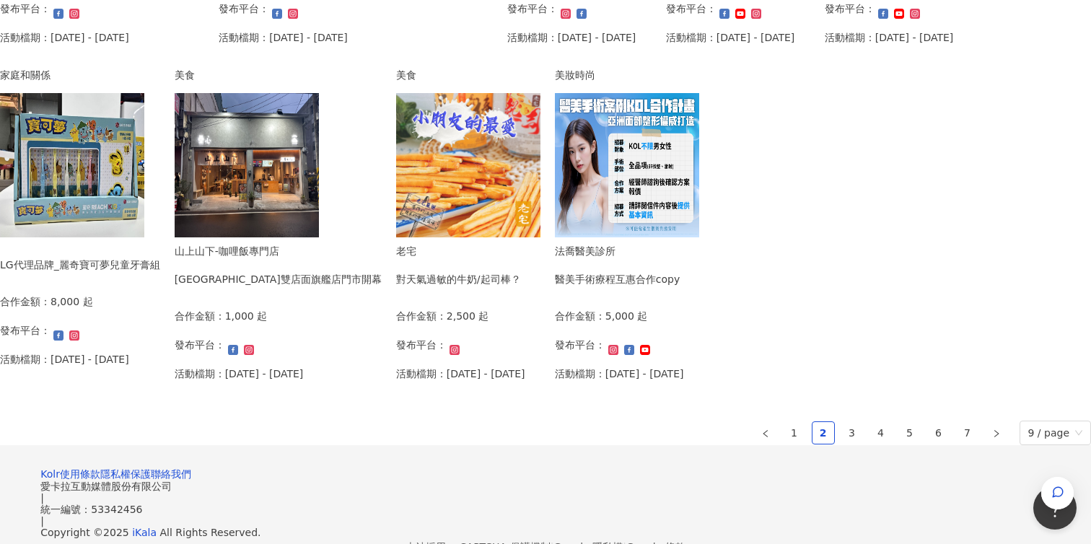
click at [160, 260] on div "LG代理品牌_麗奇寶可夢兒童牙膏組" at bounding box center [80, 265] width 160 height 16
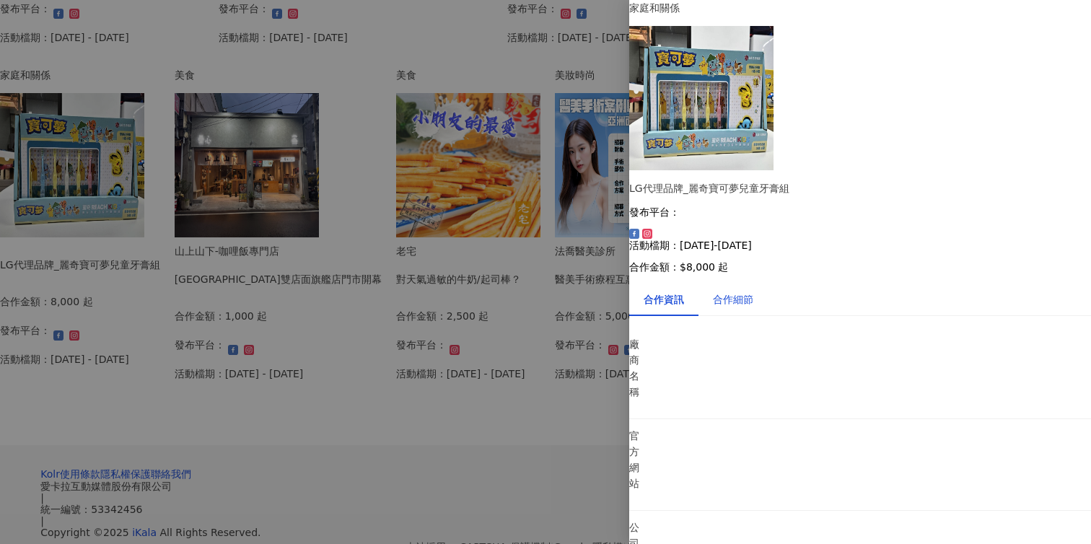
click at [745, 291] on div "合作細節" at bounding box center [733, 299] width 40 height 16
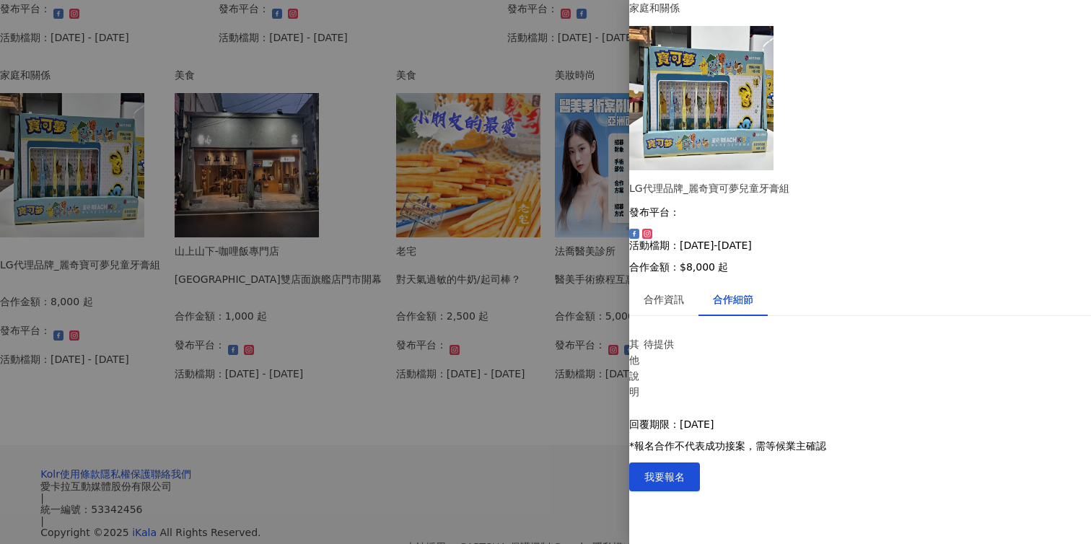
click at [532, 240] on div at bounding box center [545, 272] width 1091 height 544
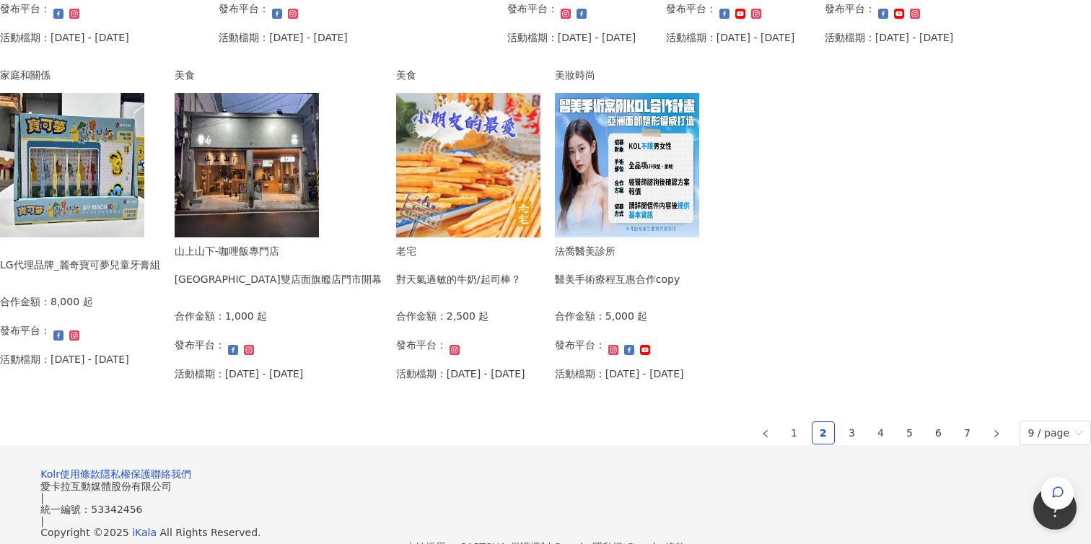
scroll to position [1006, 0]
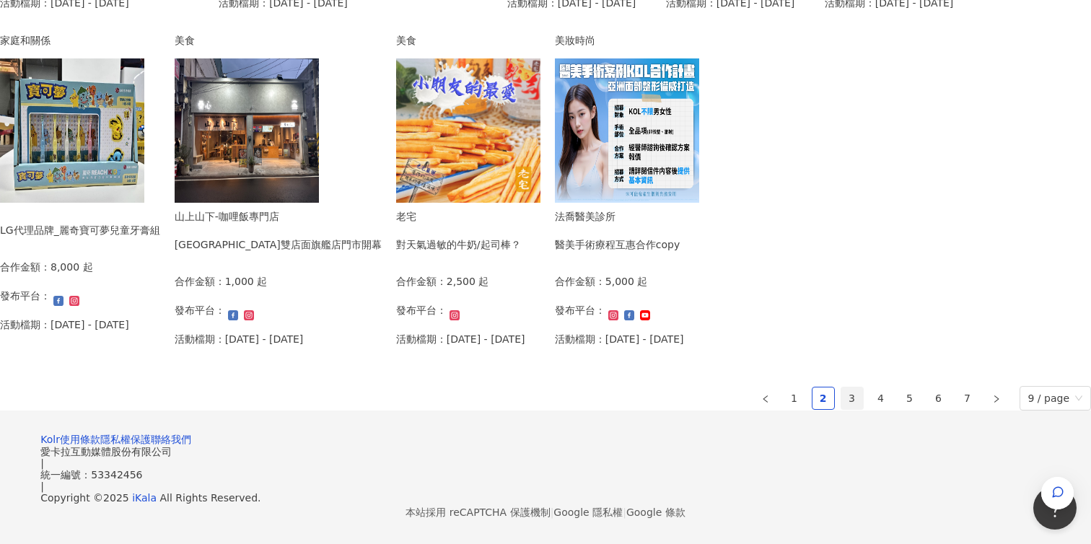
click at [841, 387] on link "3" at bounding box center [852, 398] width 22 height 22
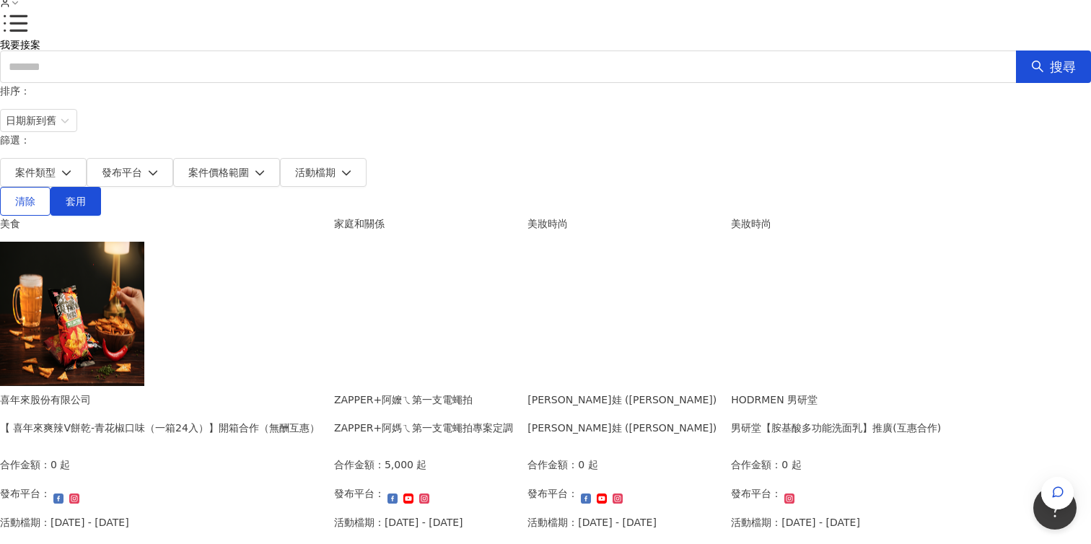
scroll to position [0, 0]
